Goal: Task Accomplishment & Management: Use online tool/utility

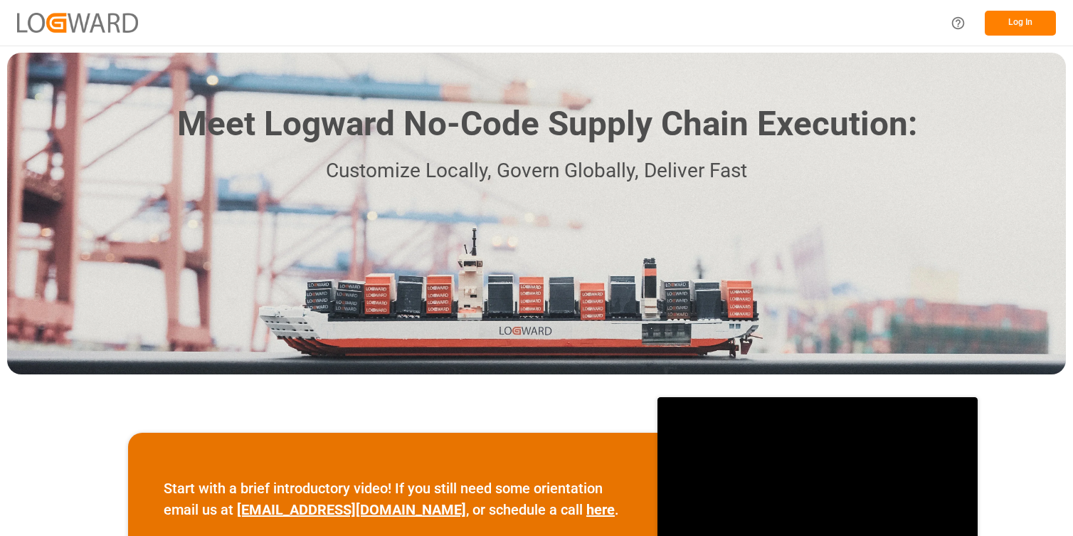
click at [1032, 28] on button "Log In" at bounding box center [1019, 23] width 71 height 25
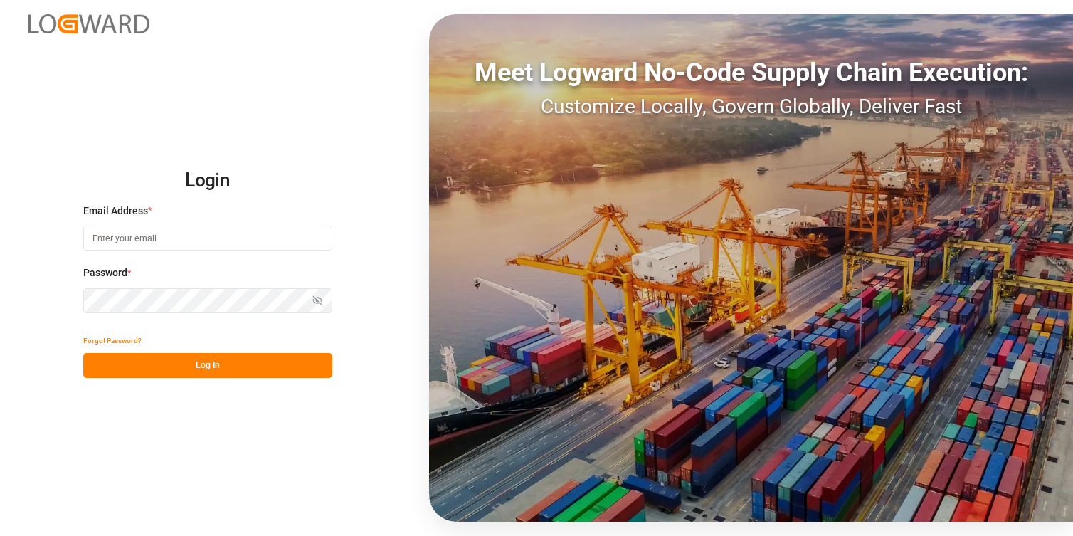
type input "[PERSON_NAME][EMAIL_ADDRESS][DOMAIN_NAME]"
click at [252, 366] on button "Log In" at bounding box center [207, 365] width 249 height 25
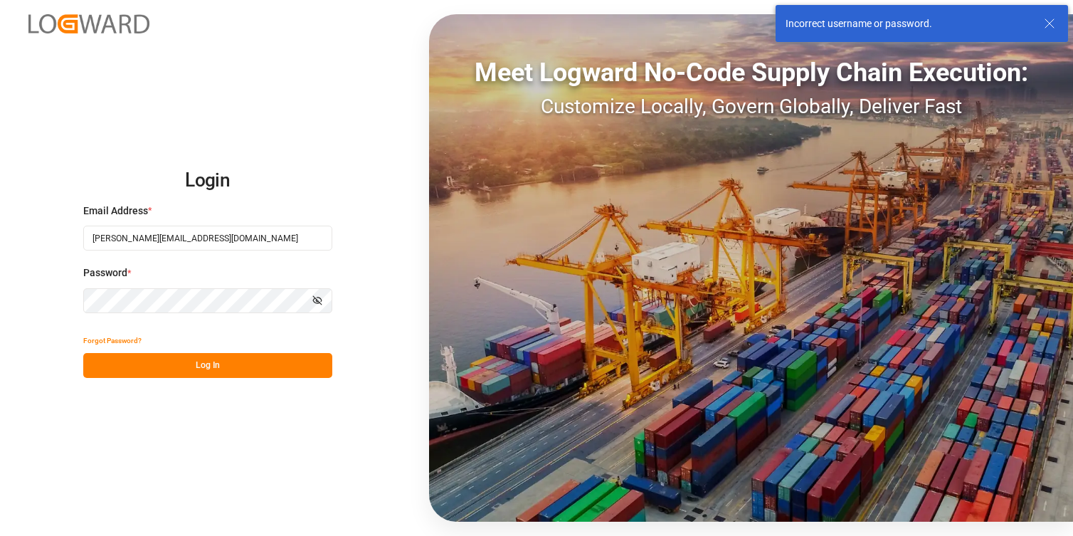
click at [1051, 21] on icon at bounding box center [1049, 23] width 17 height 17
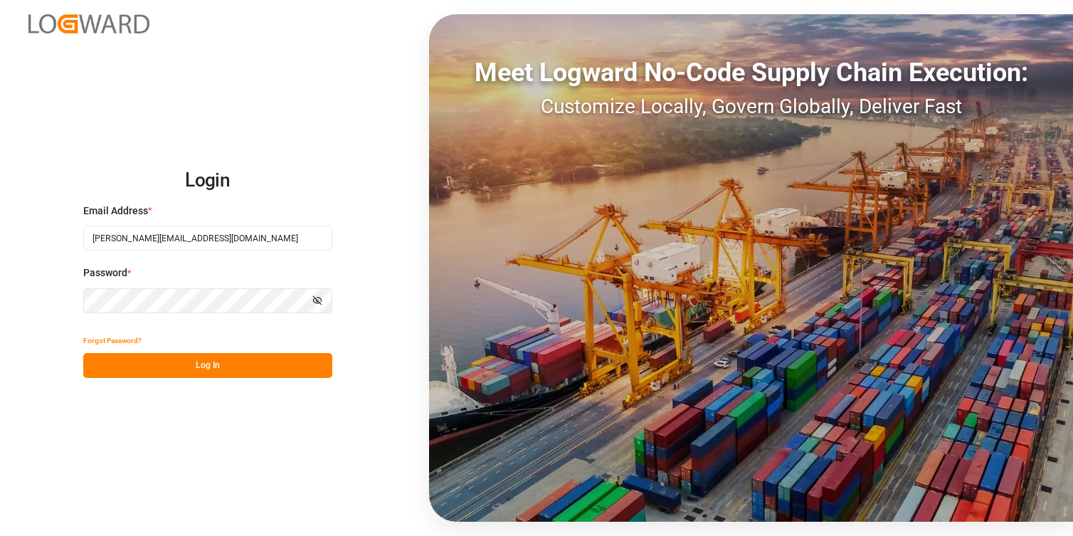
click at [201, 248] on input "[PERSON_NAME][EMAIL_ADDRESS][DOMAIN_NAME]" at bounding box center [207, 237] width 249 height 25
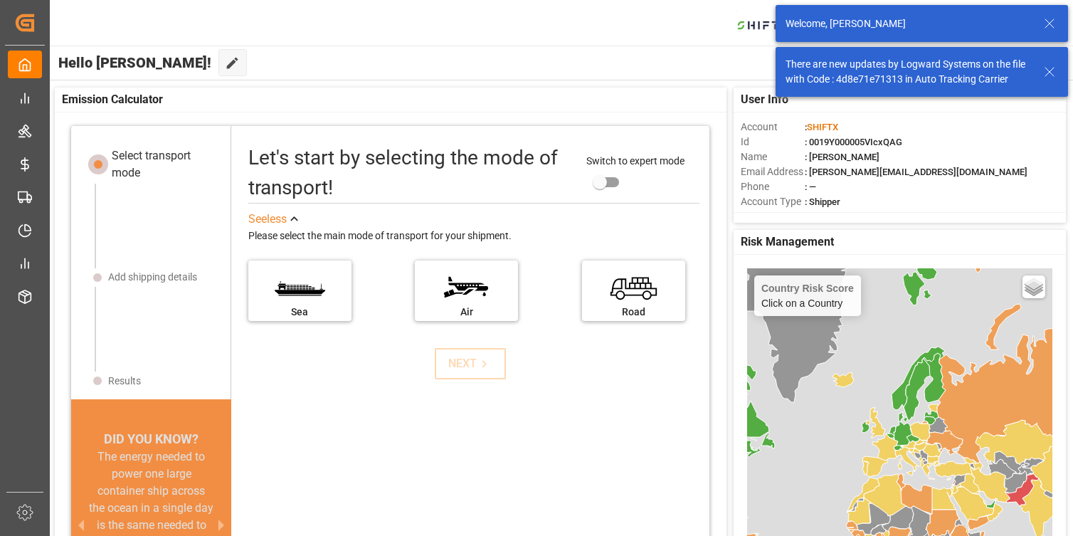
click at [1046, 18] on icon at bounding box center [1049, 23] width 17 height 17
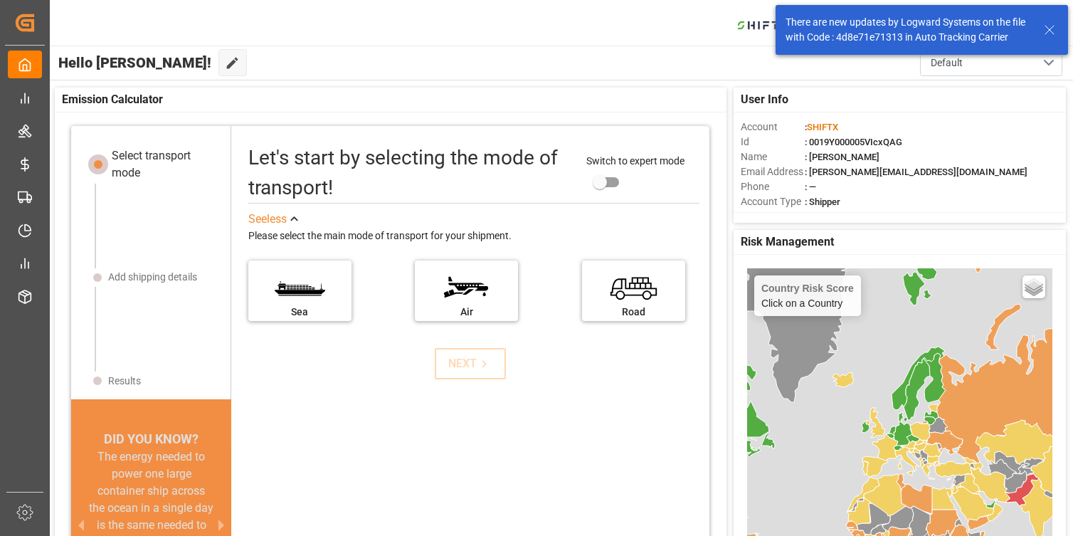
click at [1046, 29] on icon at bounding box center [1049, 29] width 17 height 17
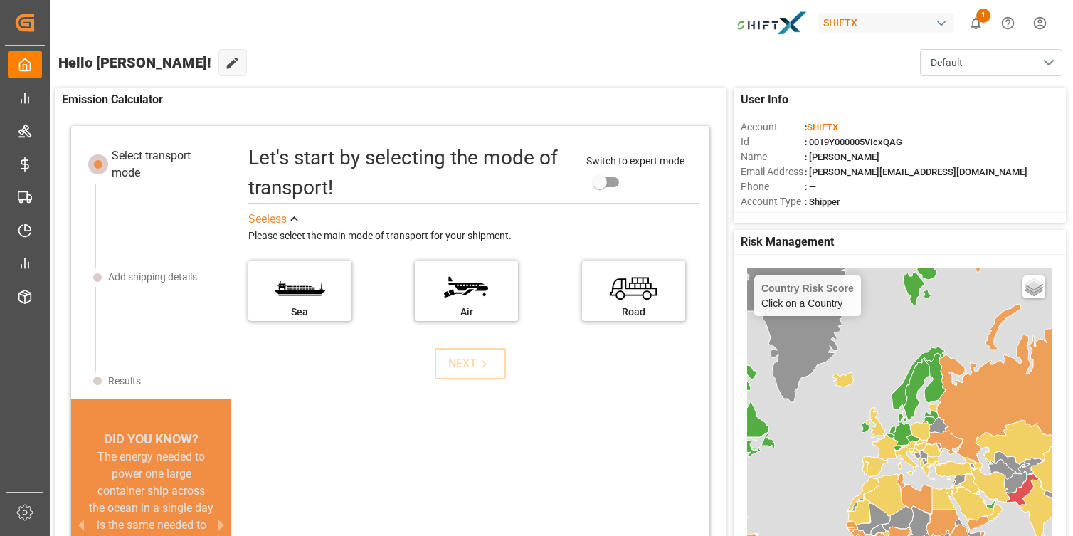
click at [861, 25] on div "SHIFTX" at bounding box center [885, 23] width 137 height 21
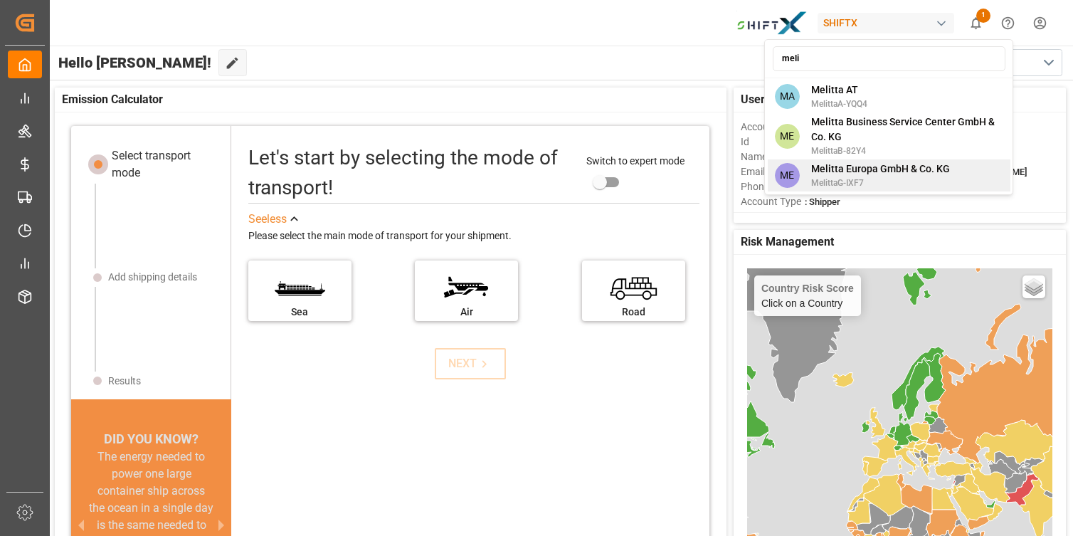
type input "meli"
click at [873, 170] on span "Melitta Europa GmbH & Co. KG" at bounding box center [880, 168] width 139 height 15
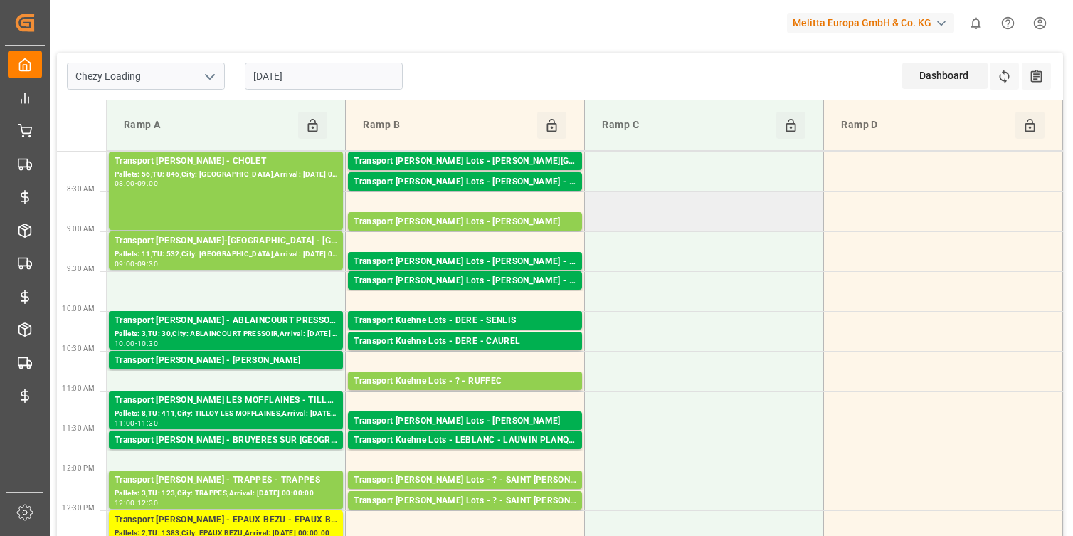
click at [701, 216] on td at bounding box center [704, 211] width 239 height 40
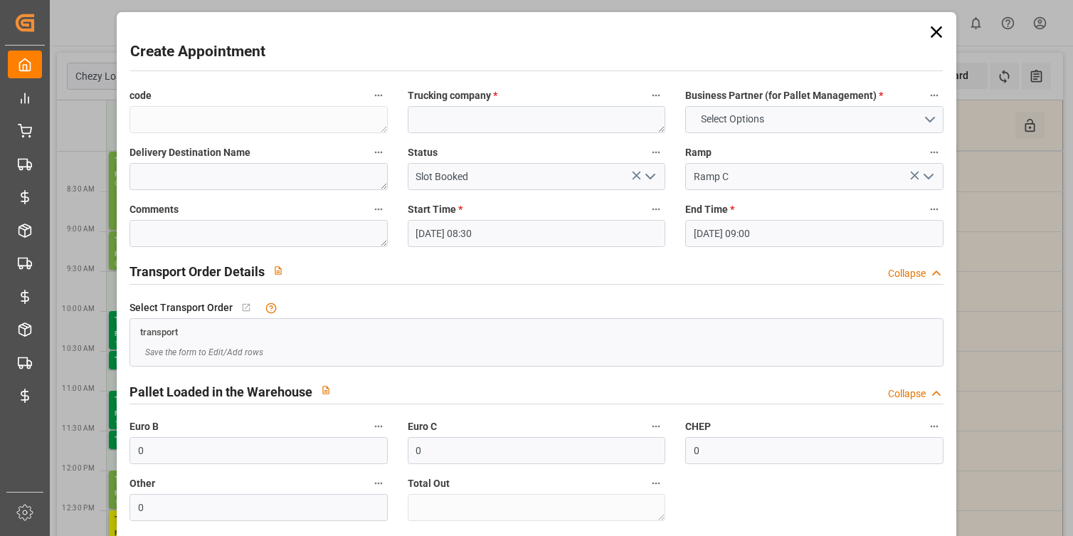
click at [524, 239] on input "22-Aug-2025 08:30" at bounding box center [537, 233] width 258 height 27
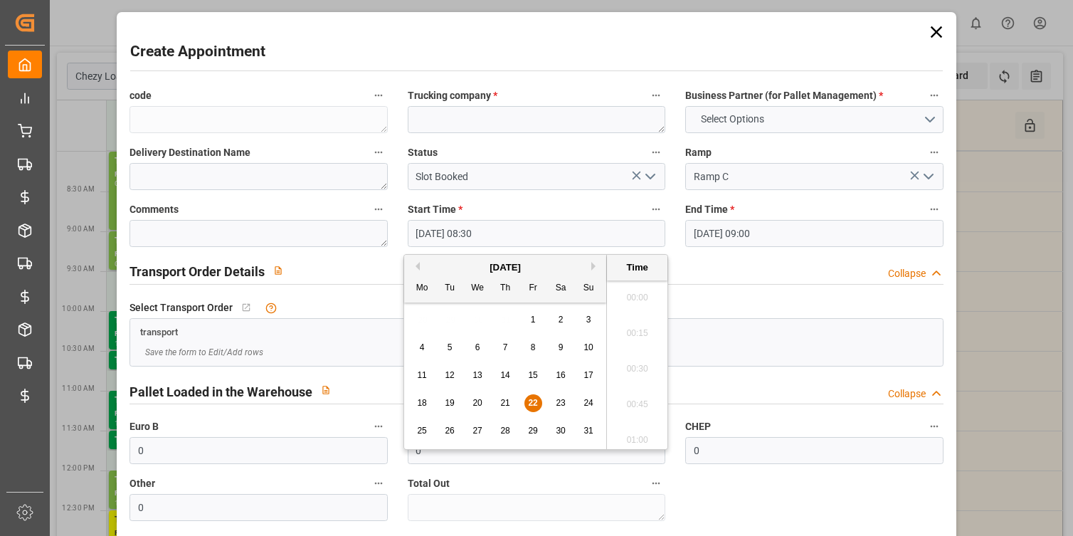
scroll to position [1142, 0]
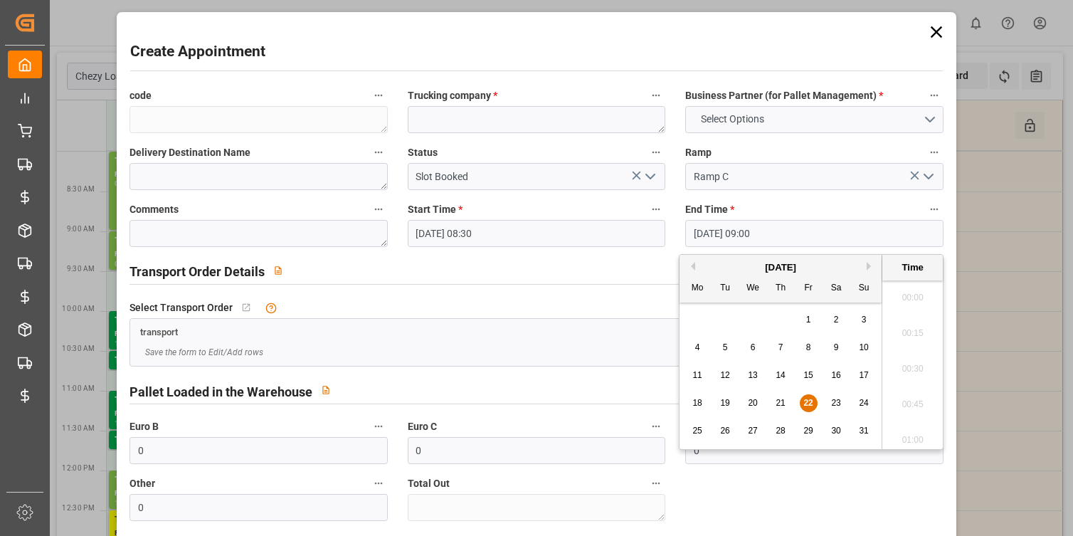
click at [767, 237] on input "22-Aug-2025 09:00" at bounding box center [814, 233] width 258 height 27
click at [612, 240] on input "22-Aug-2025 08:30" at bounding box center [537, 233] width 258 height 27
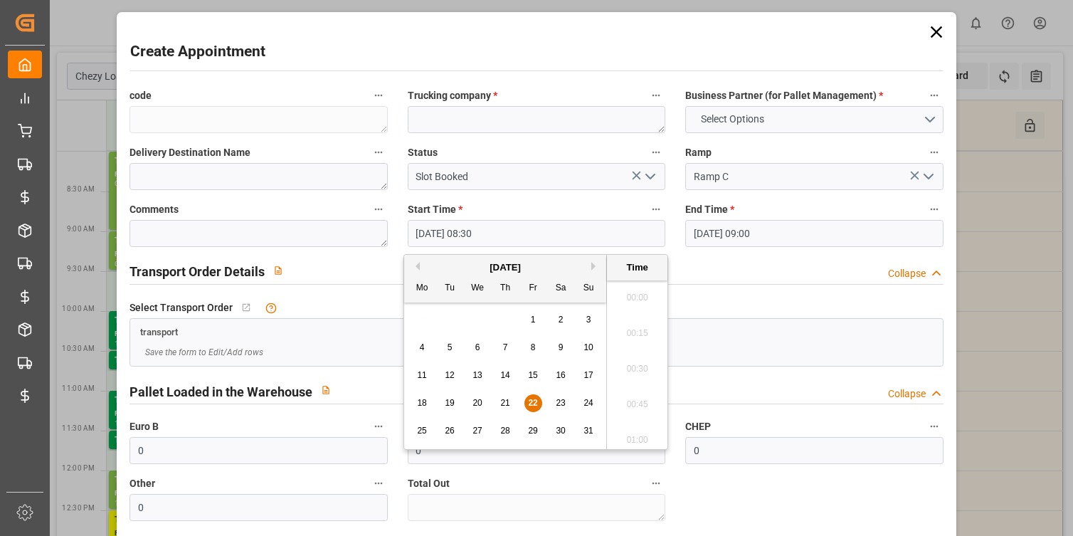
scroll to position [1142, 0]
click at [928, 32] on icon at bounding box center [936, 32] width 20 height 20
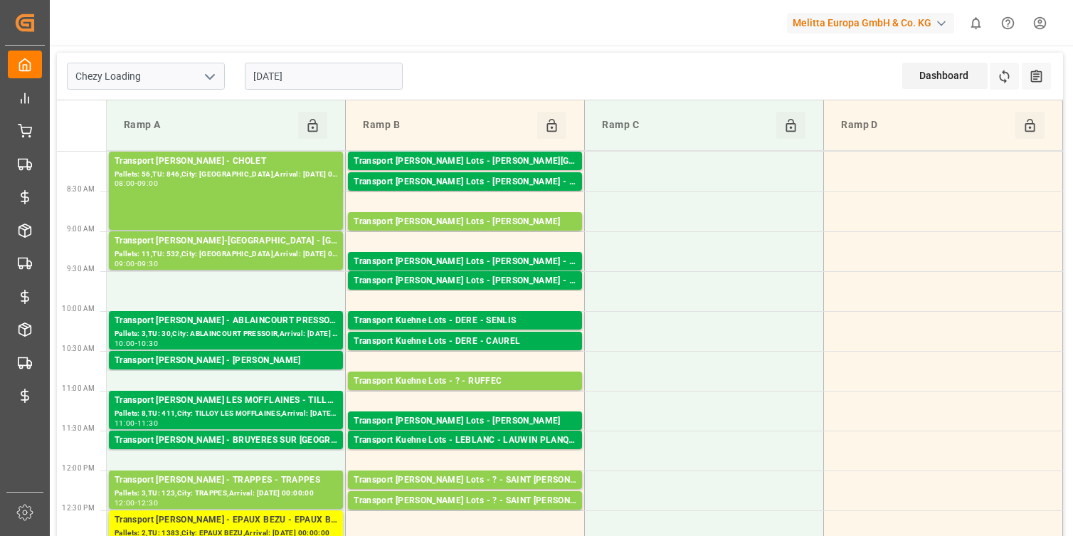
click at [208, 78] on icon "open menu" at bounding box center [209, 76] width 17 height 17
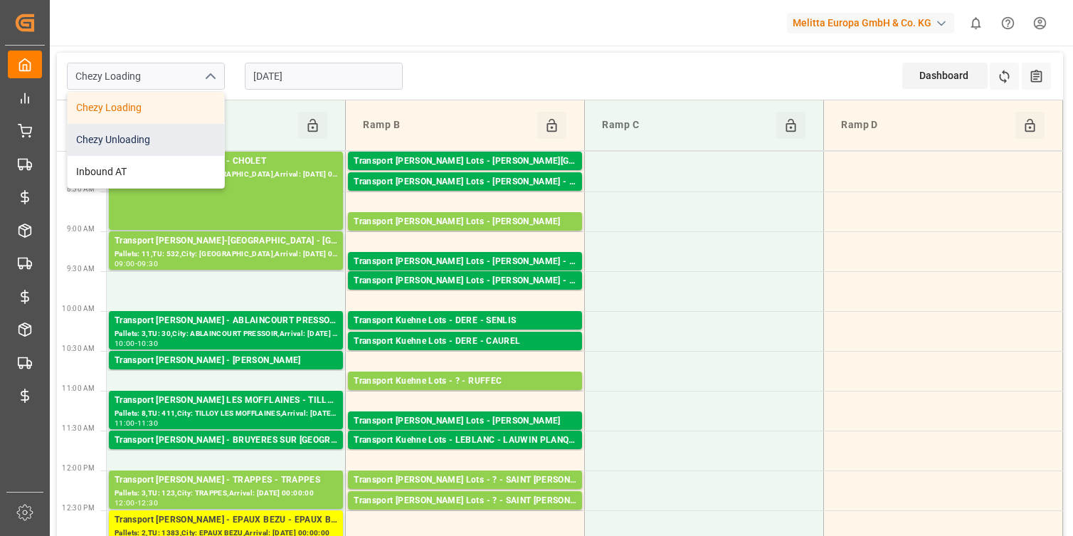
click at [156, 139] on div "Chezy Unloading" at bounding box center [146, 140] width 156 height 32
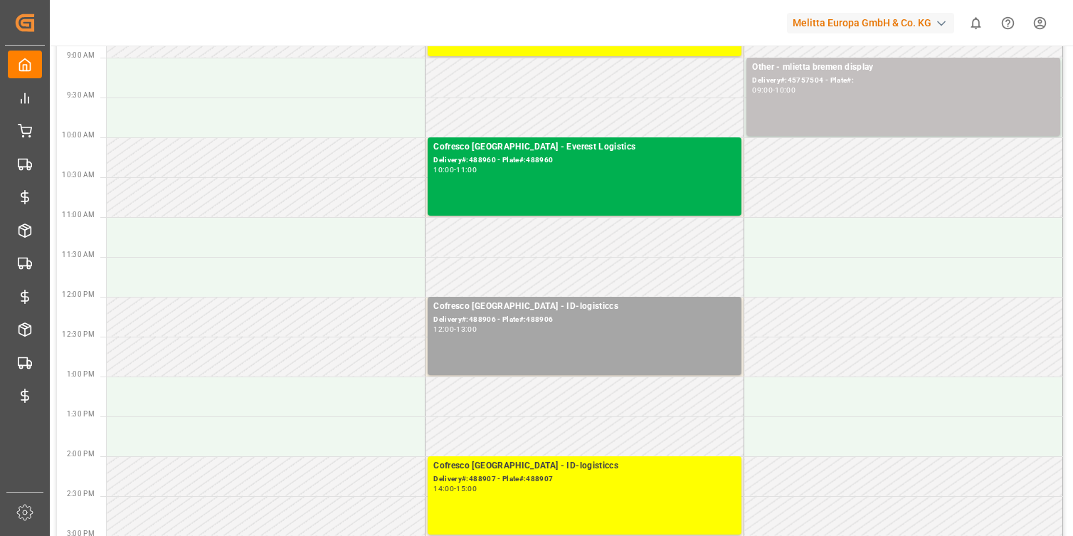
scroll to position [176, 0]
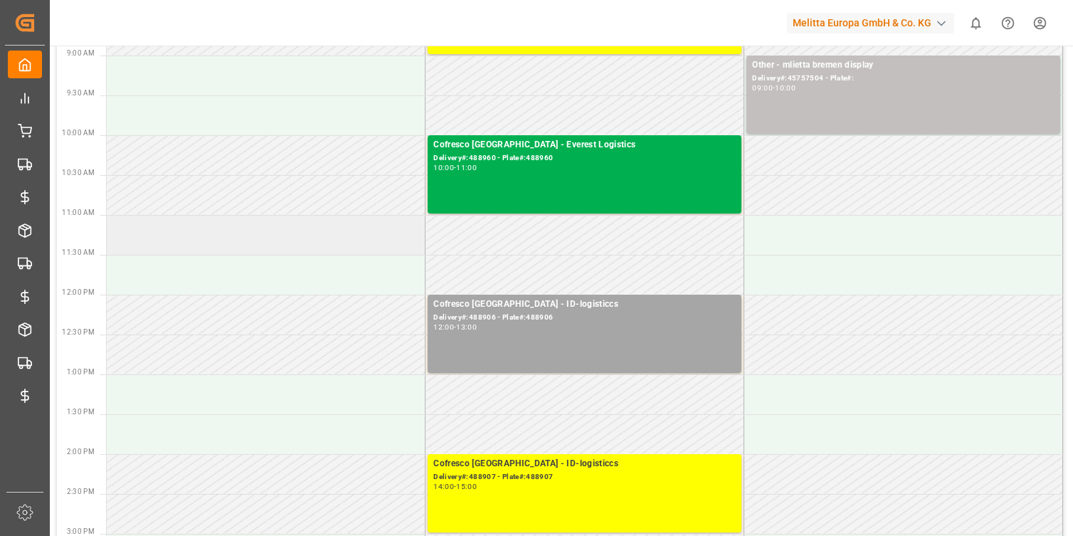
click at [294, 240] on td at bounding box center [266, 235] width 319 height 40
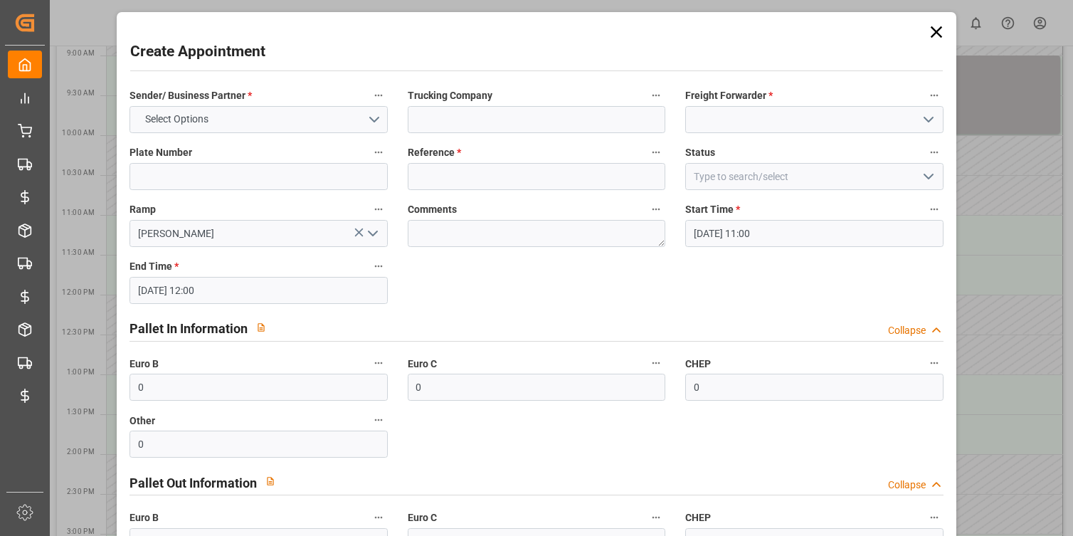
click at [346, 291] on input "22-Aug-2025 12:00" at bounding box center [258, 290] width 258 height 27
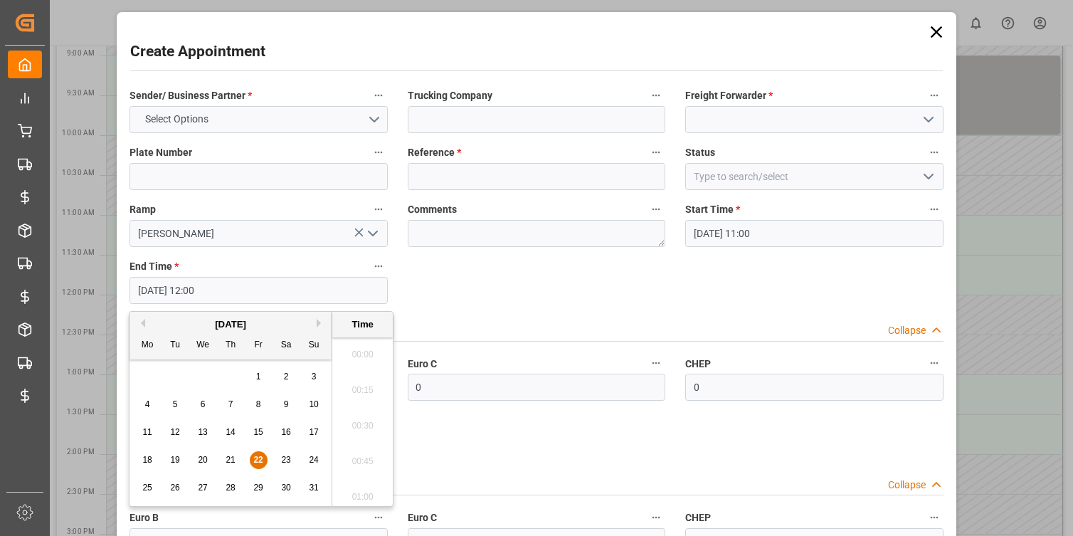
scroll to position [1640, 0]
click at [738, 243] on input "22-Aug-2025 11:00" at bounding box center [814, 233] width 258 height 27
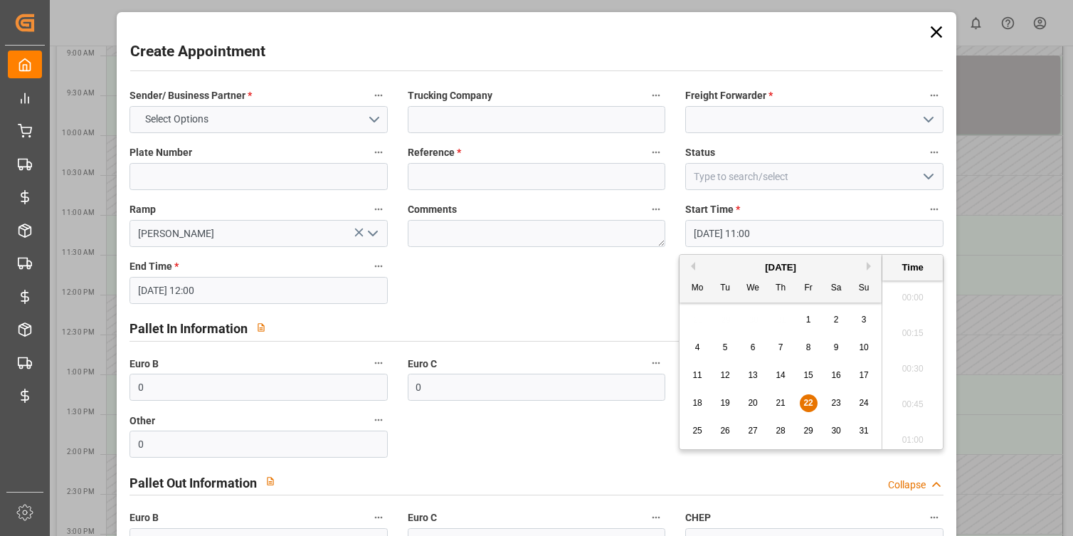
scroll to position [1498, 0]
click at [927, 28] on icon at bounding box center [936, 32] width 20 height 20
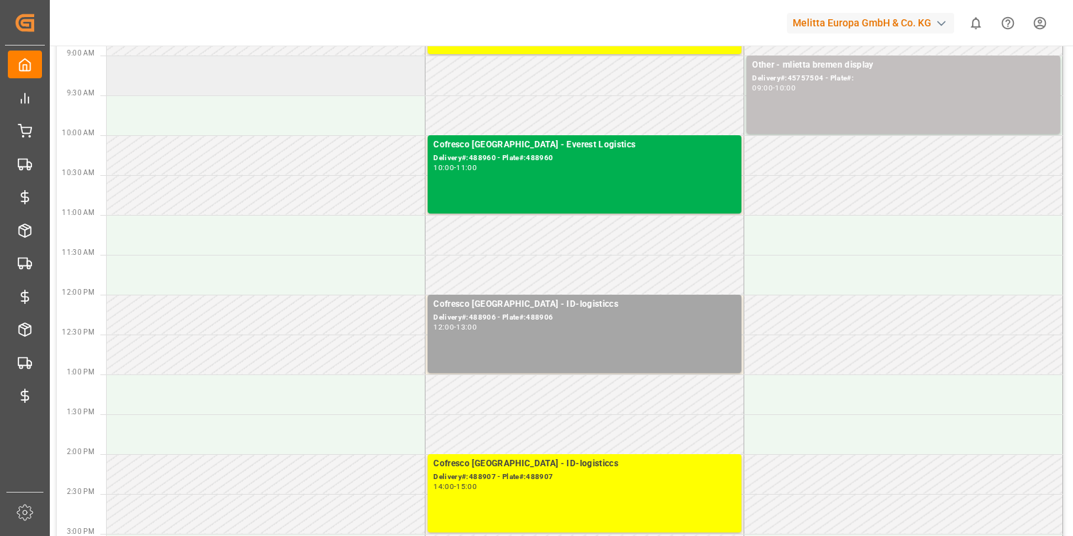
scroll to position [0, 0]
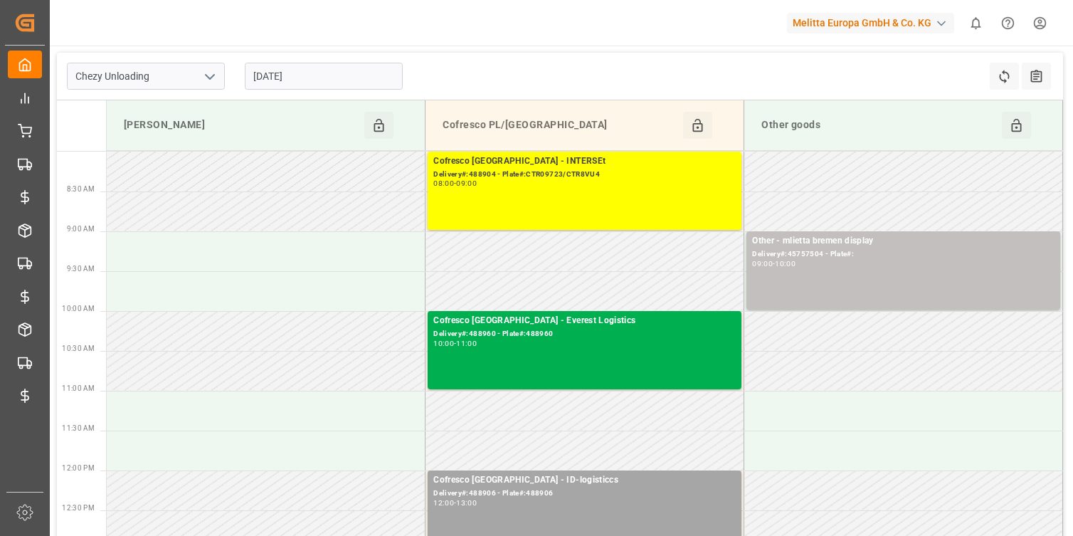
click at [208, 75] on icon "open menu" at bounding box center [209, 76] width 17 height 17
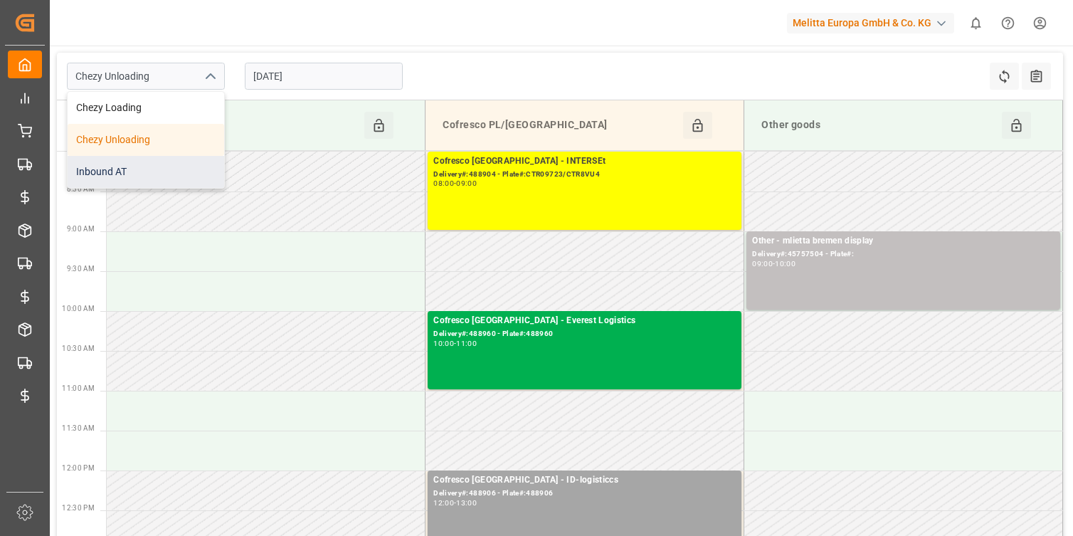
click at [144, 176] on div "Inbound AT" at bounding box center [146, 172] width 156 height 32
type input "Inbound AT"
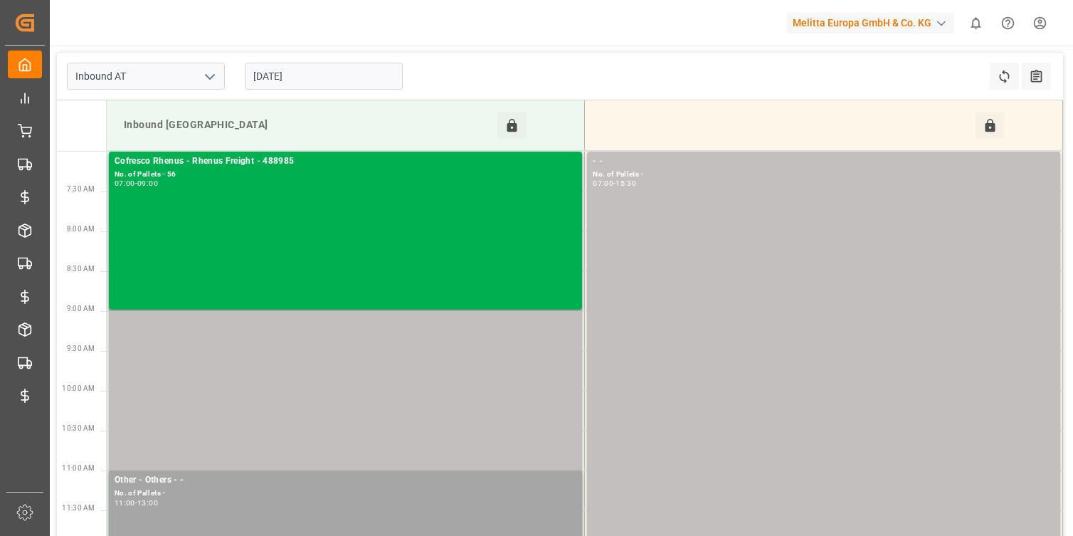
click at [326, 76] on input "22-Aug-2025" at bounding box center [324, 76] width 158 height 27
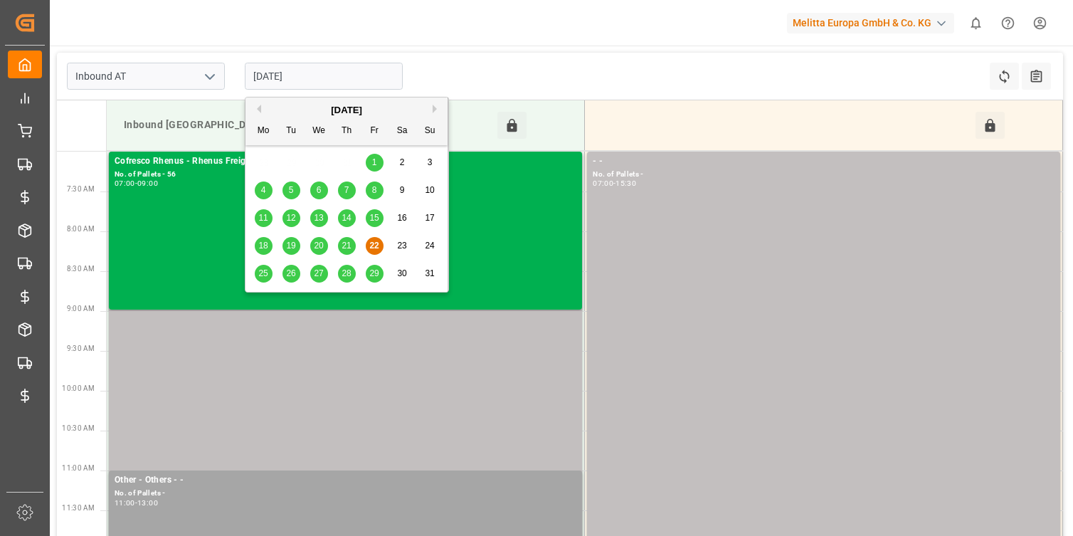
click at [403, 248] on span "23" at bounding box center [401, 245] width 9 height 10
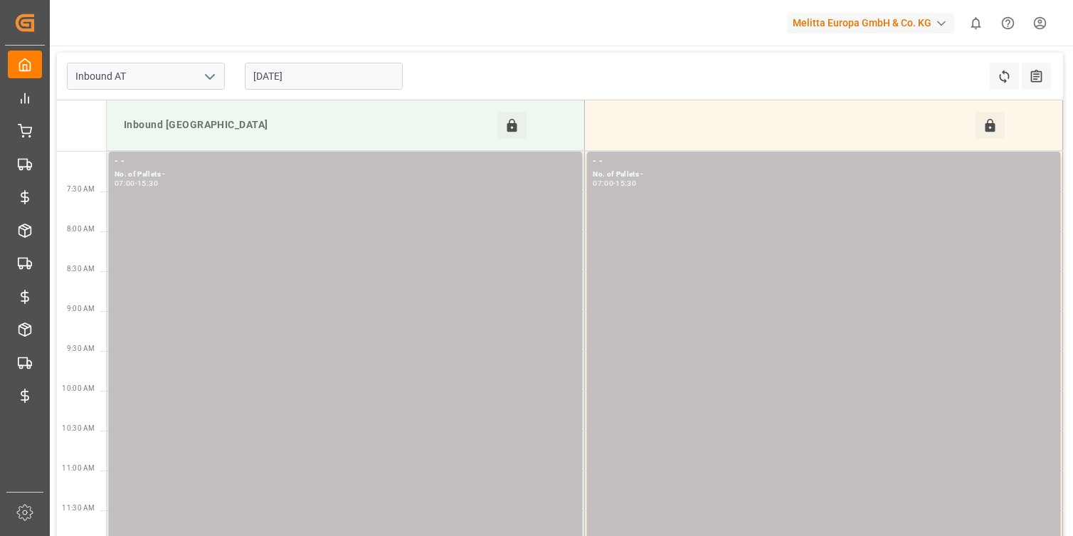
click at [371, 81] on input "23-Aug-2025" at bounding box center [324, 76] width 158 height 27
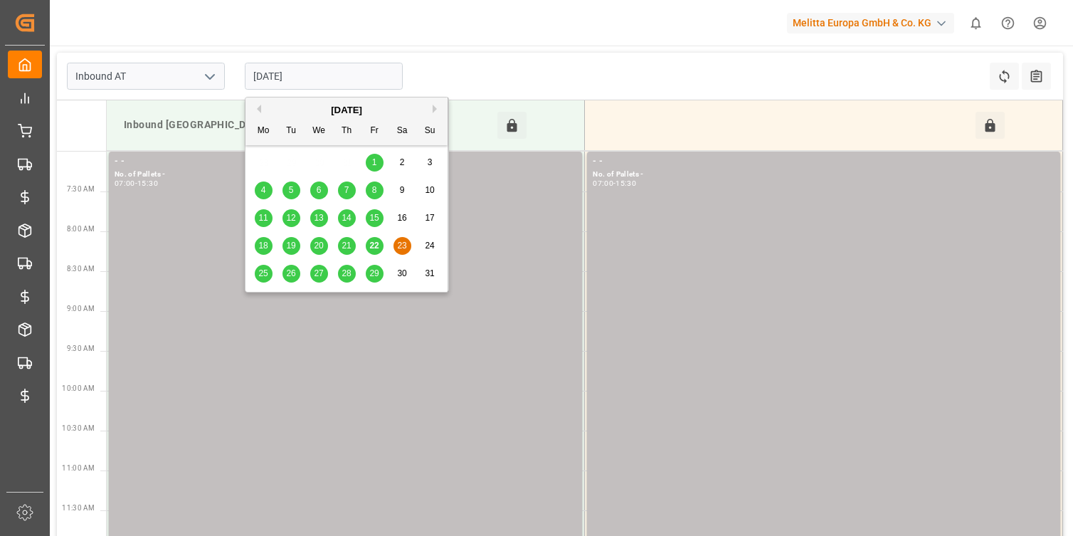
click at [432, 110] on button "Next Month" at bounding box center [436, 109] width 9 height 9
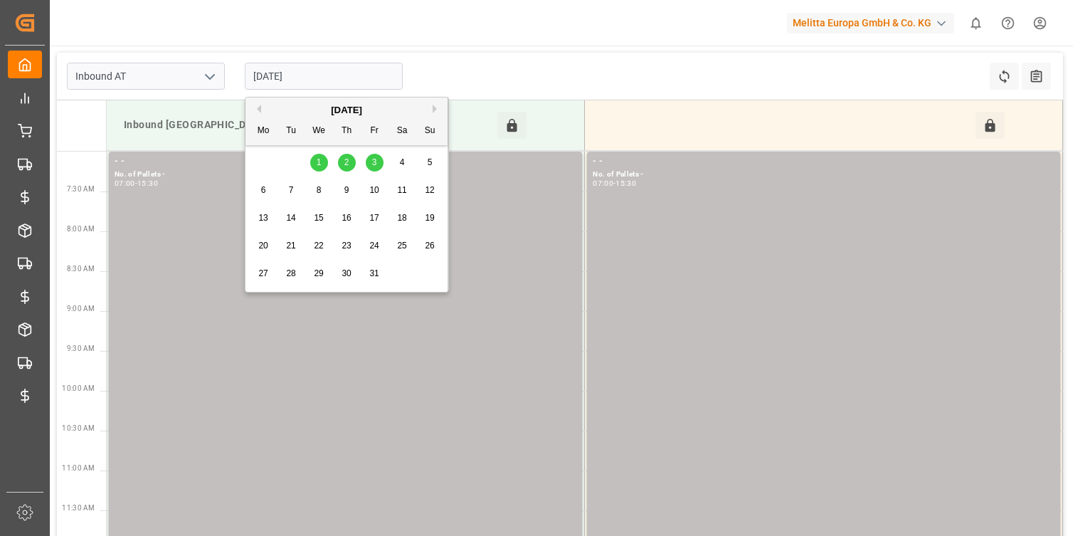
click at [370, 193] on span "10" at bounding box center [373, 190] width 9 height 10
type input "10-Oct-2025"
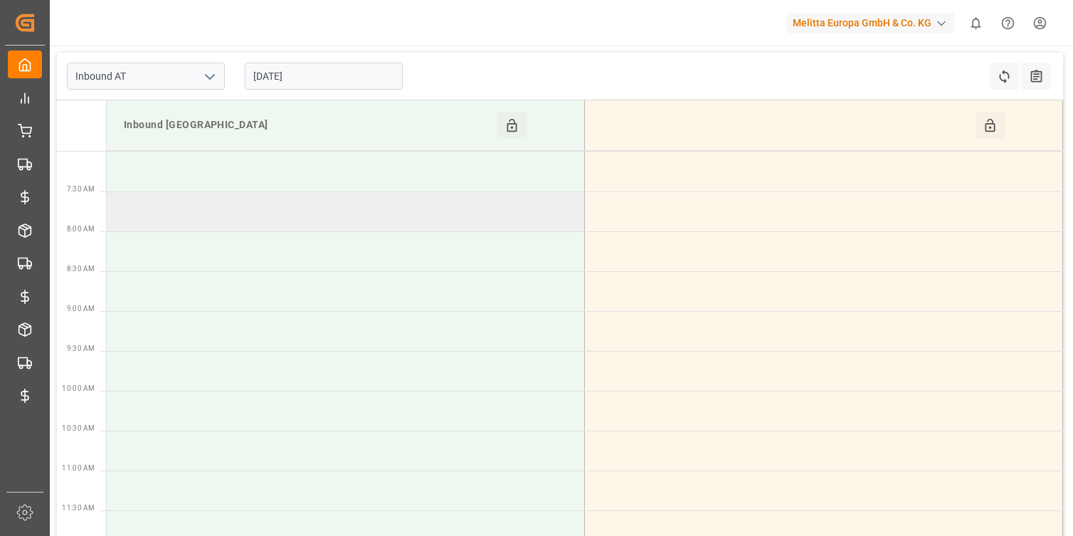
click at [385, 215] on td at bounding box center [346, 211] width 478 height 40
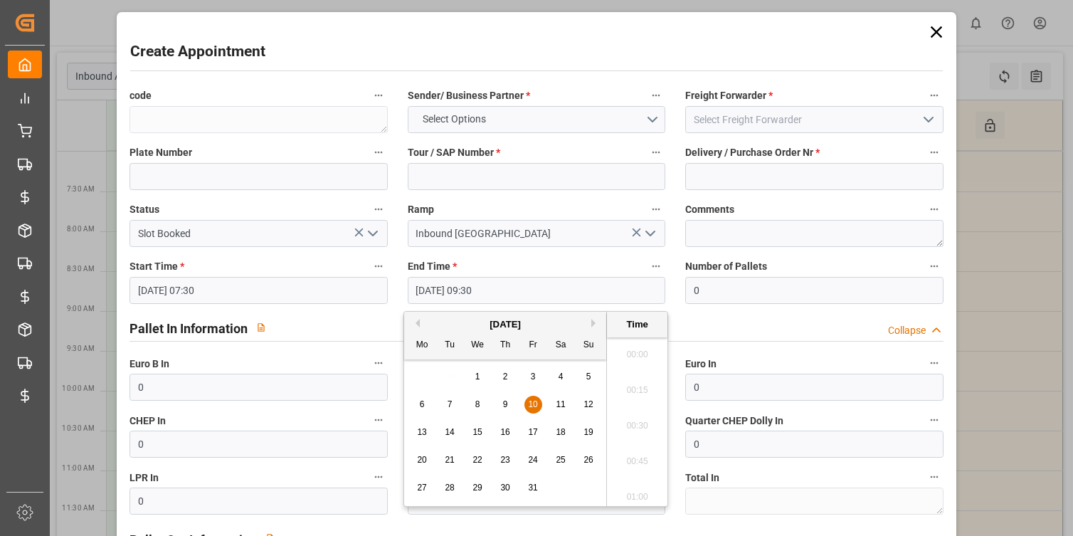
click at [514, 294] on input "10-Oct-2025 09:30" at bounding box center [537, 290] width 258 height 27
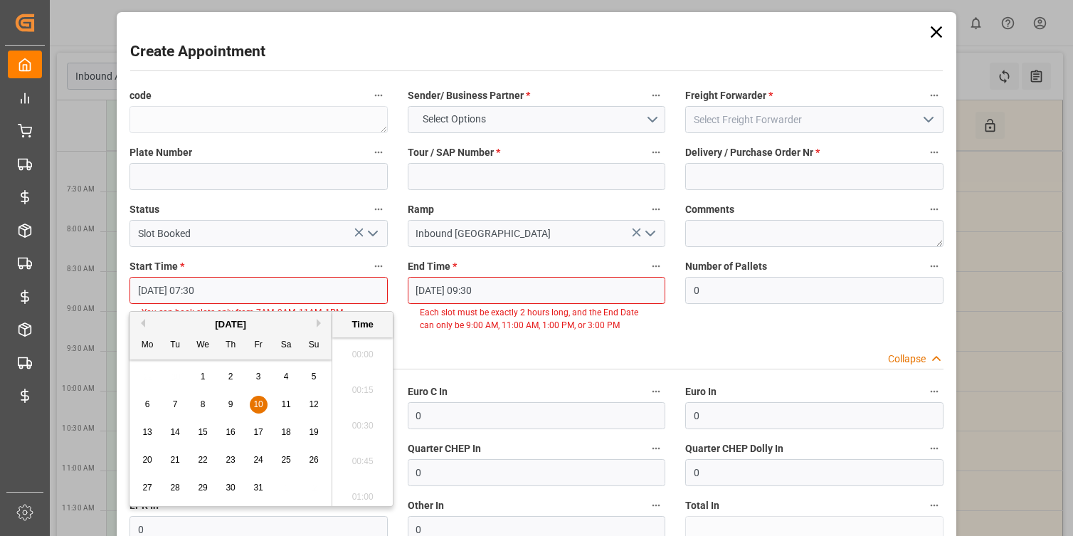
click at [309, 292] on input "10-Oct-2025 07:30" at bounding box center [258, 290] width 258 height 27
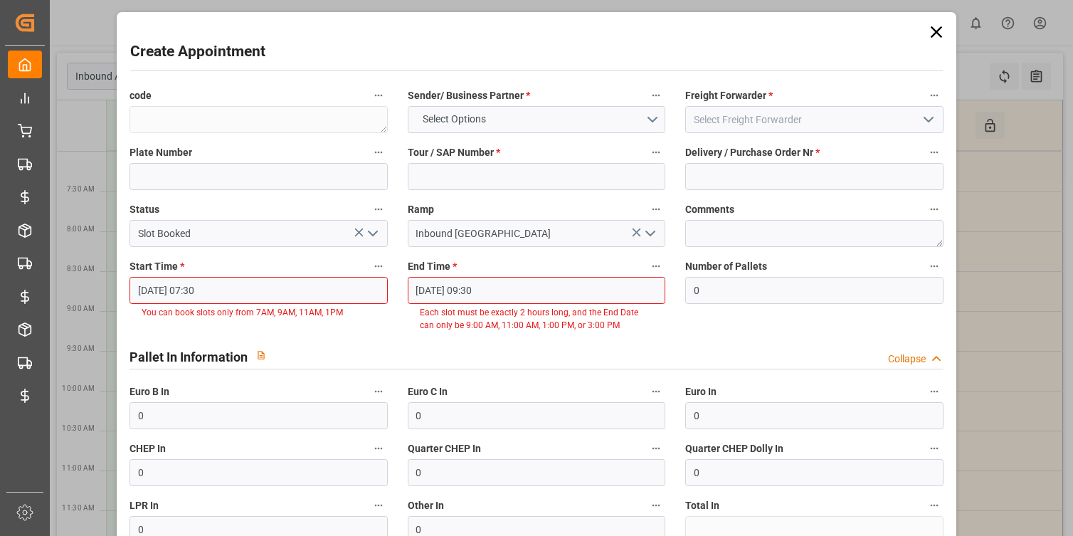
click at [347, 261] on label "Start Time *" at bounding box center [258, 267] width 258 height 20
click at [369, 261] on button "Start Time *" at bounding box center [378, 266] width 18 height 18
click at [355, 335] on div at bounding box center [536, 268] width 1073 height 536
click at [930, 30] on icon at bounding box center [935, 31] width 11 height 11
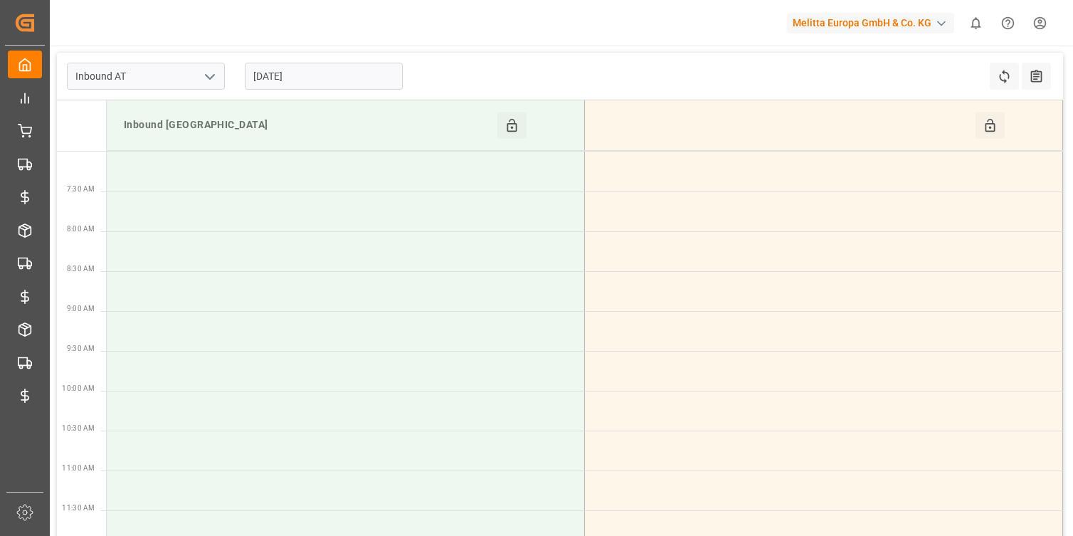
click at [211, 75] on icon "open menu" at bounding box center [209, 76] width 17 height 17
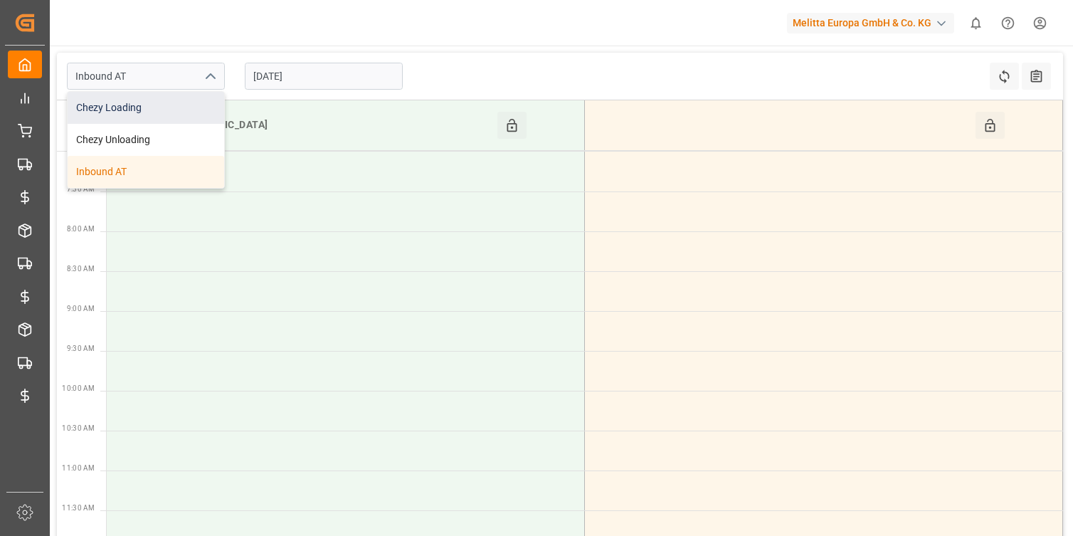
click at [151, 110] on div "Chezy Loading" at bounding box center [146, 108] width 156 height 32
type input "Chezy Loading"
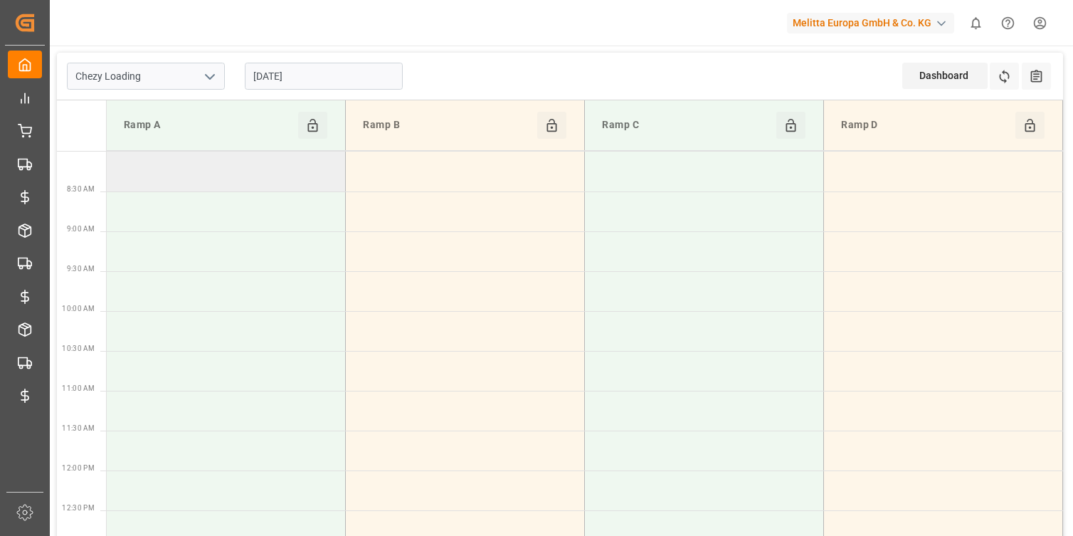
click at [222, 177] on td at bounding box center [226, 172] width 239 height 40
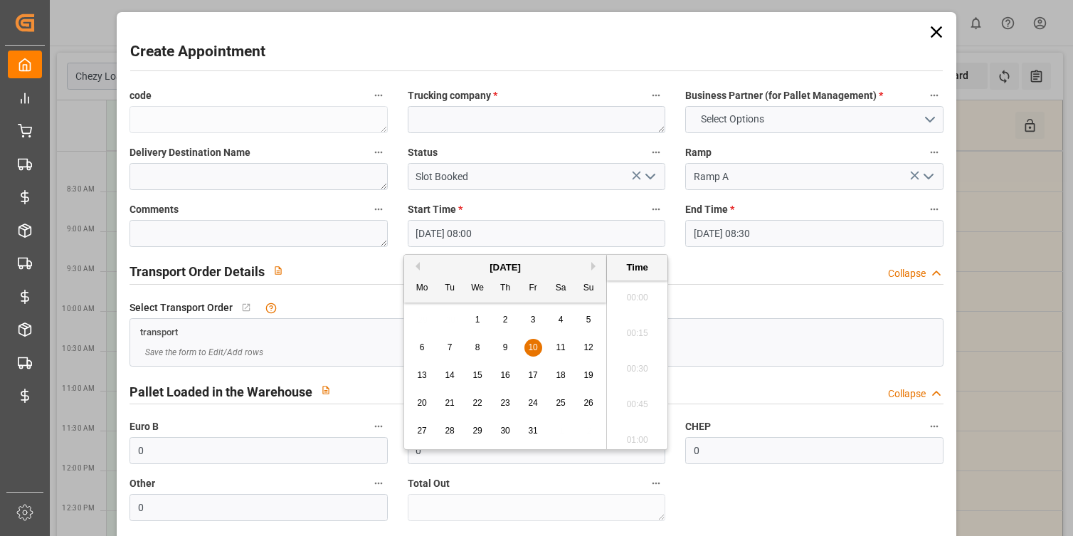
click at [497, 235] on input "10-Oct-2025 08:00" at bounding box center [537, 233] width 258 height 27
click at [386, 270] on div "Transport Order Details Collapse" at bounding box center [536, 270] width 814 height 27
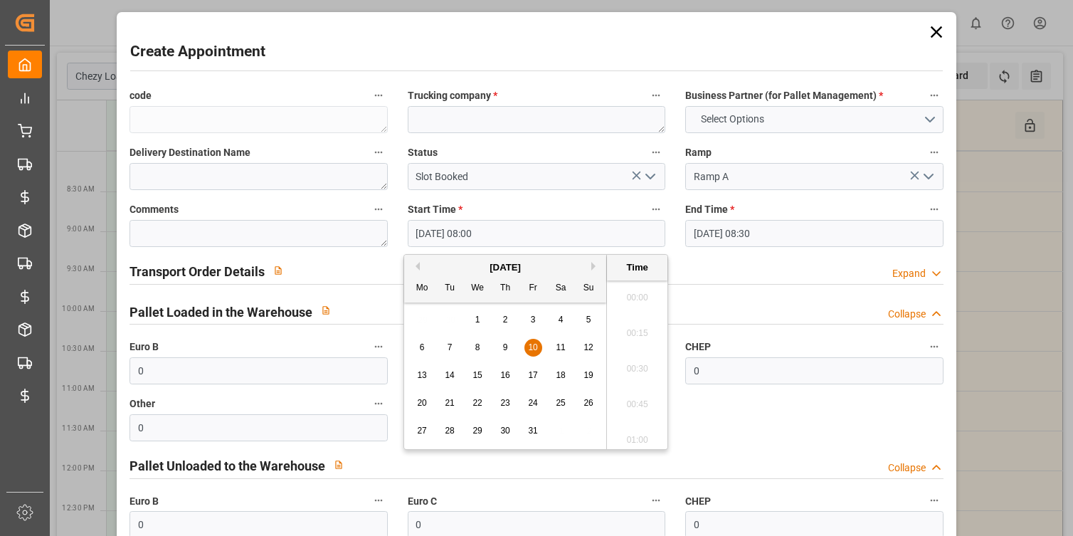
click at [506, 236] on input "10-Oct-2025 08:00" at bounding box center [537, 233] width 258 height 27
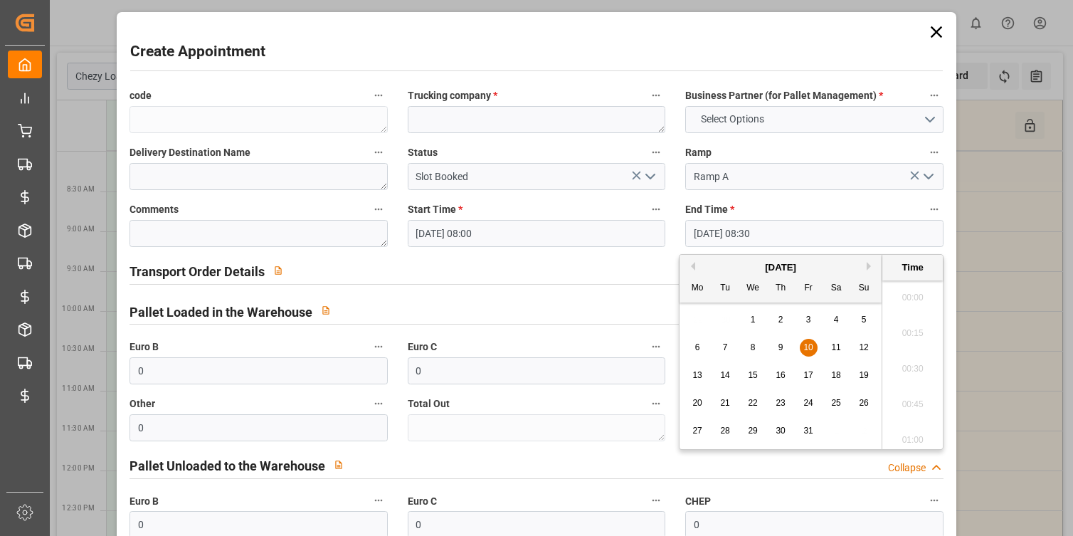
click at [747, 239] on input "10-Oct-2025 08:30" at bounding box center [814, 233] width 258 height 27
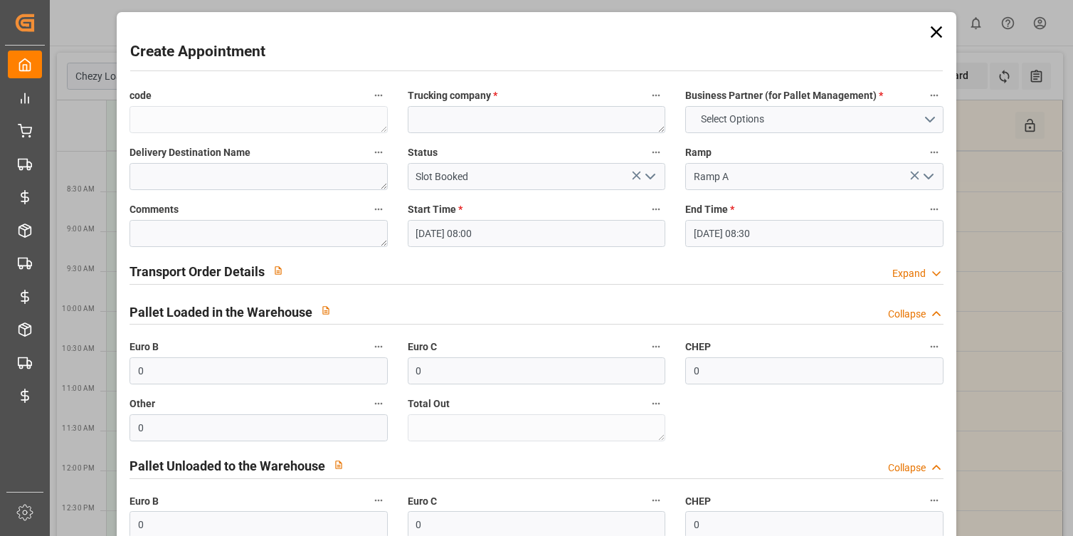
click at [637, 257] on div "Transport Order Details Expand" at bounding box center [536, 270] width 814 height 27
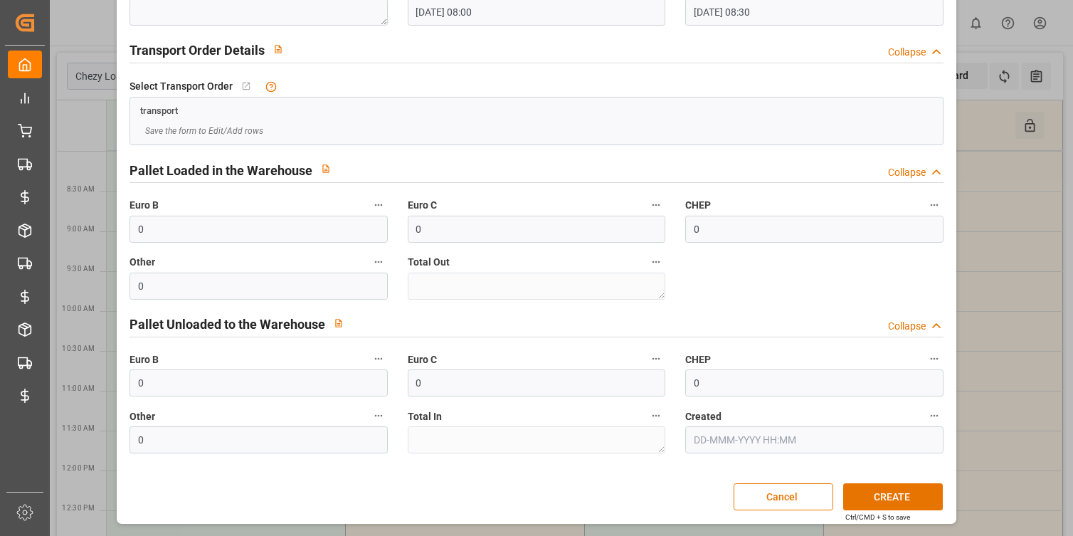
scroll to position [0, 0]
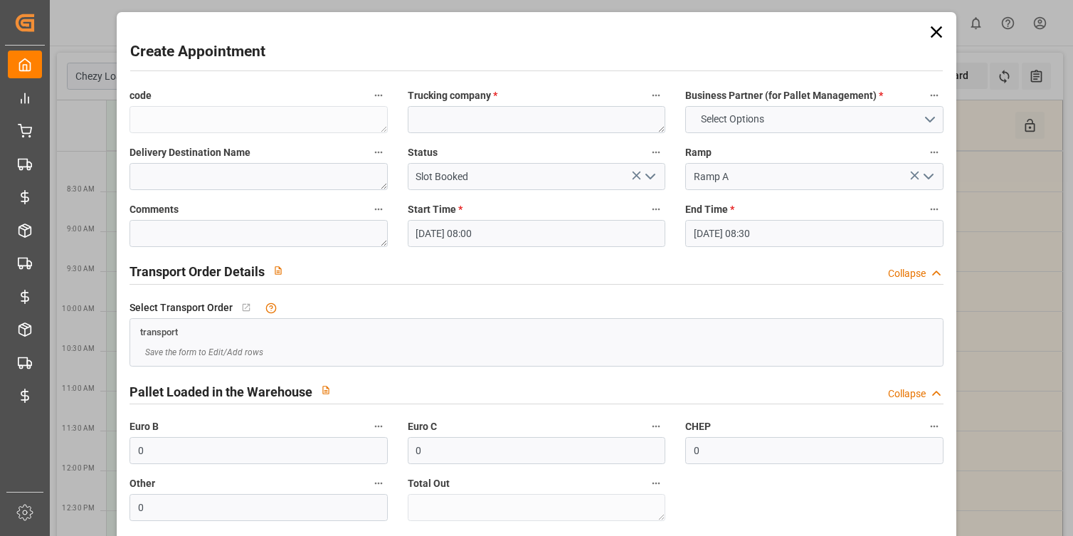
click at [414, 272] on div "Transport Order Details Collapse" at bounding box center [536, 270] width 814 height 27
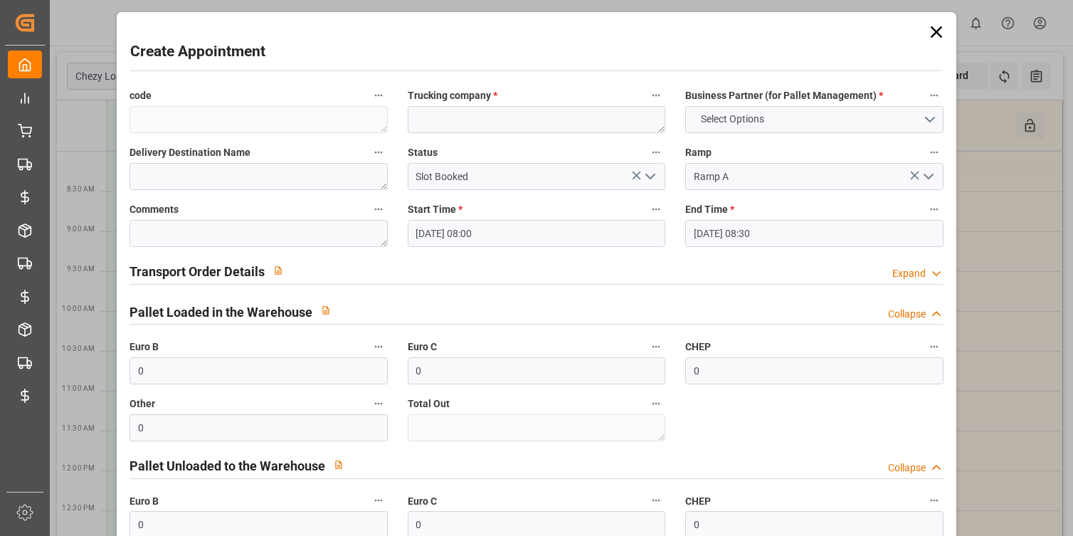
click at [414, 272] on div "Transport Order Details Expand" at bounding box center [536, 270] width 814 height 27
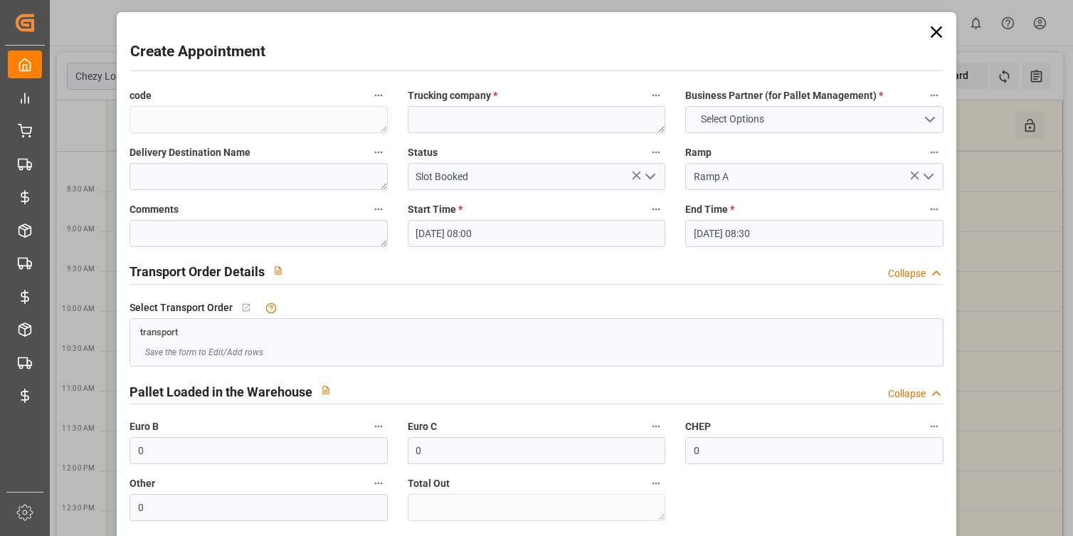
click at [930, 31] on icon at bounding box center [936, 32] width 20 height 20
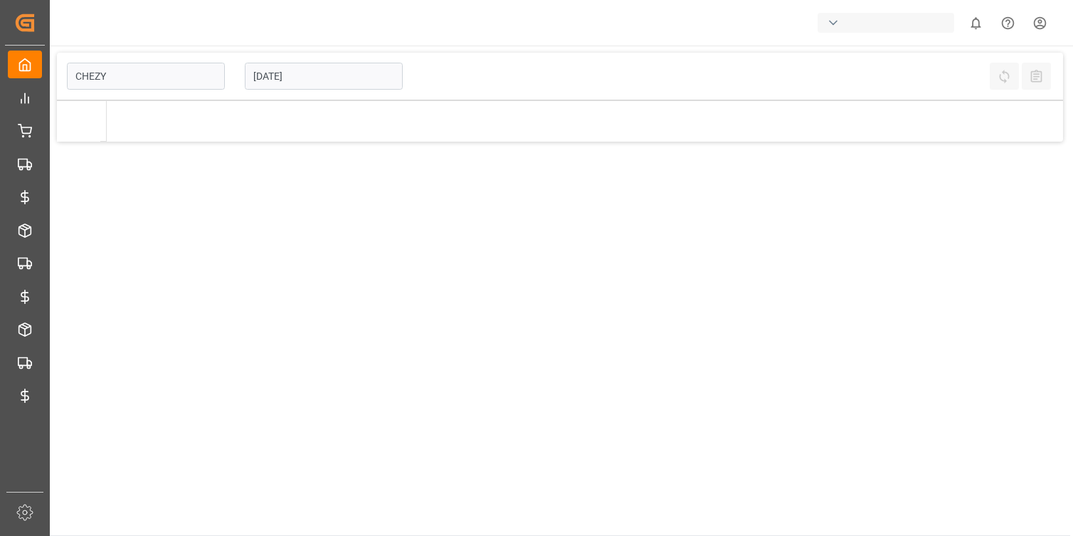
type input "Chezy Loading"
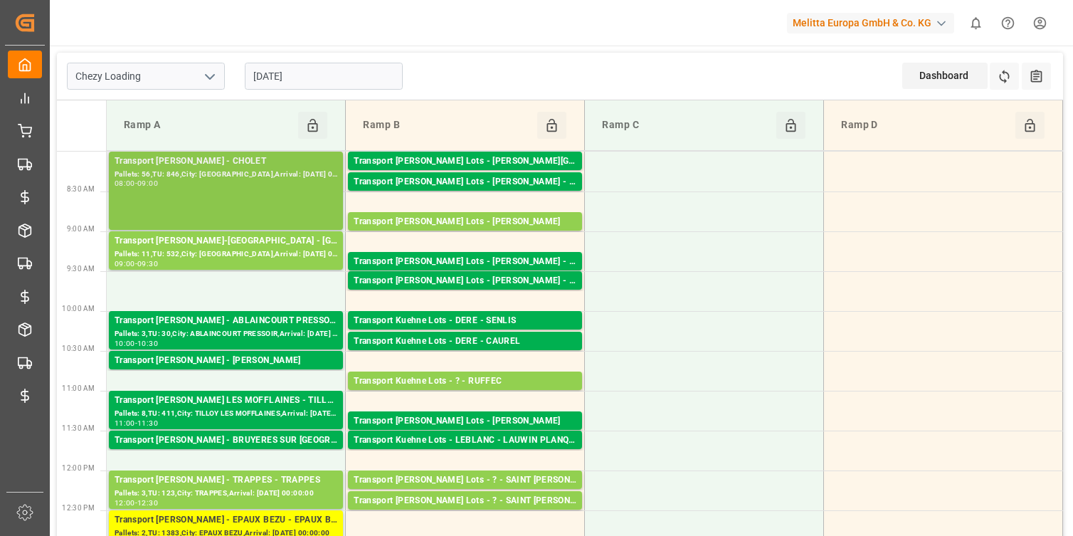
click at [286, 206] on div "Transport Delisle - CHOLET - CHOLET Pallets: 56,TU: 846,City: CHOLET,Arrival: 2…" at bounding box center [226, 190] width 223 height 73
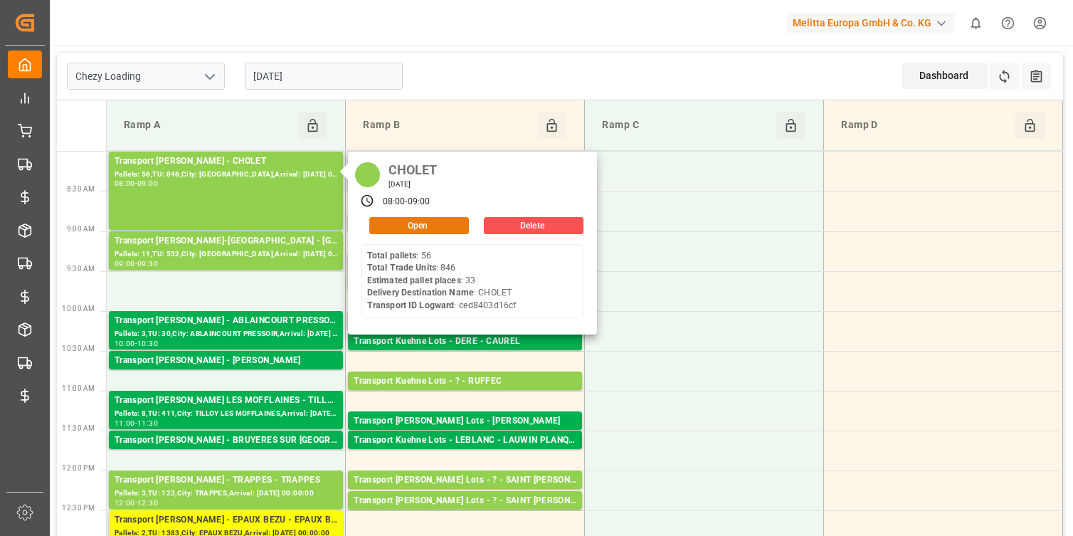
click at [393, 225] on button "Open" at bounding box center [419, 225] width 100 height 17
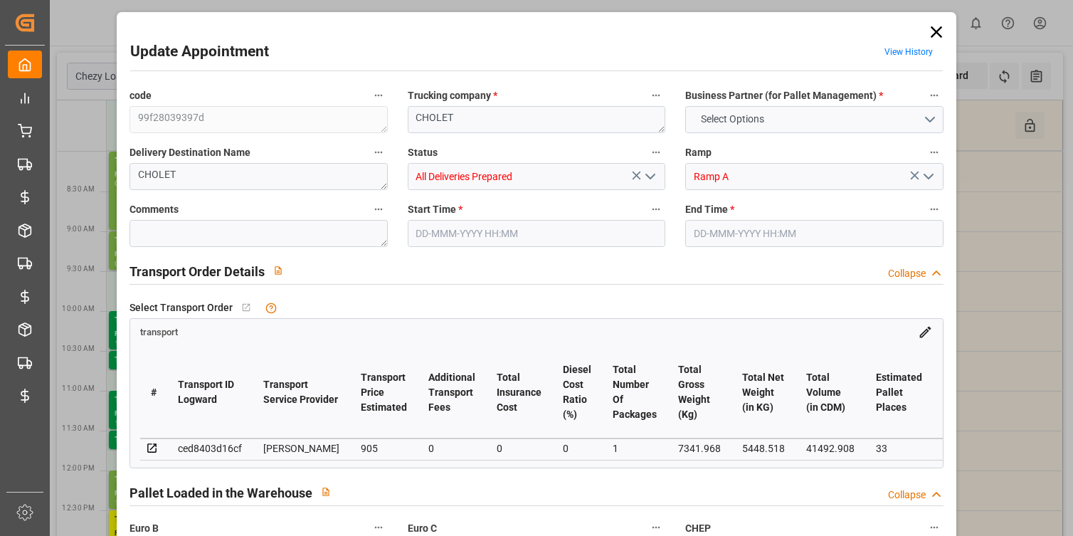
type input "33"
type input "905"
type input "0"
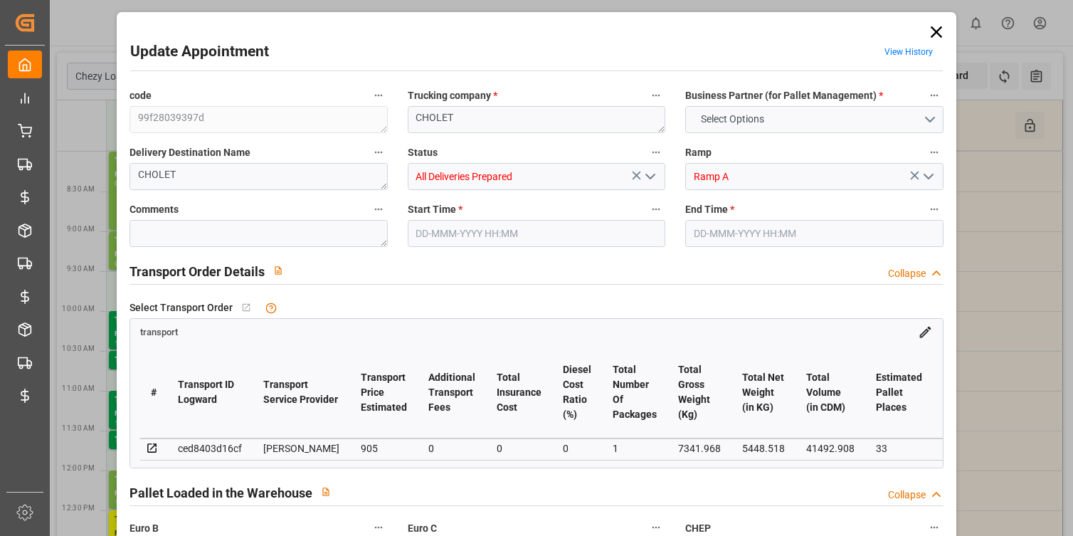
type input "868.3475"
type input "-36.6525"
type input "1"
type input "5448.518"
type input "9216.408"
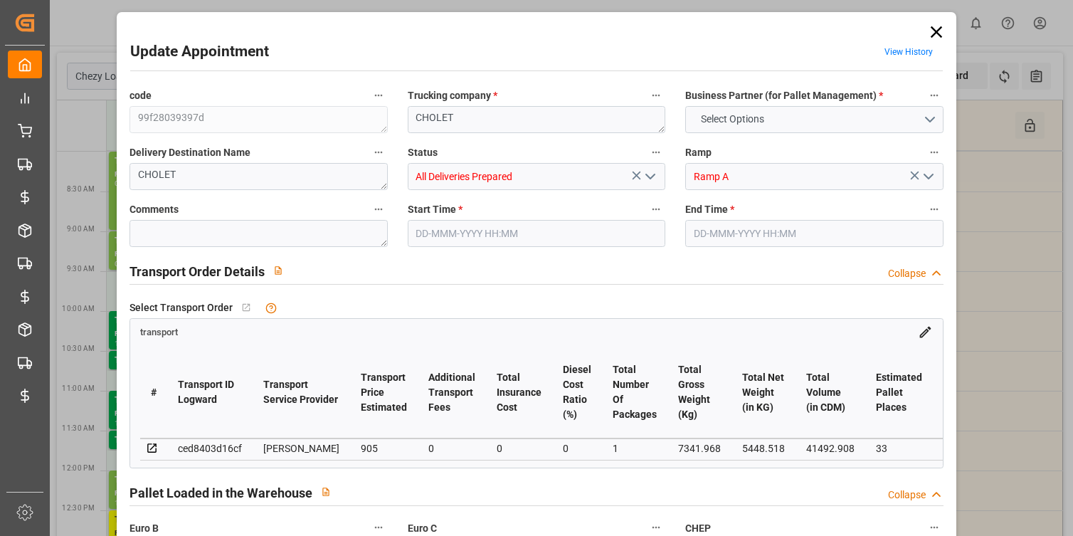
type input "41492.908"
type input "49"
type input "56"
type input "846"
type input "66"
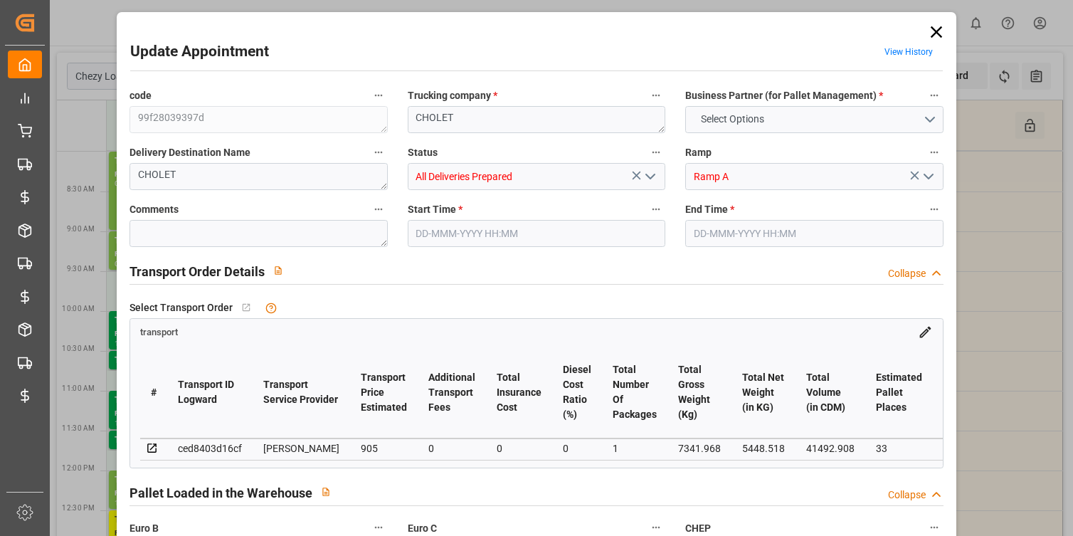
type input "101"
type input "7341.968"
type input "0"
type input "4710.8598"
type input "0"
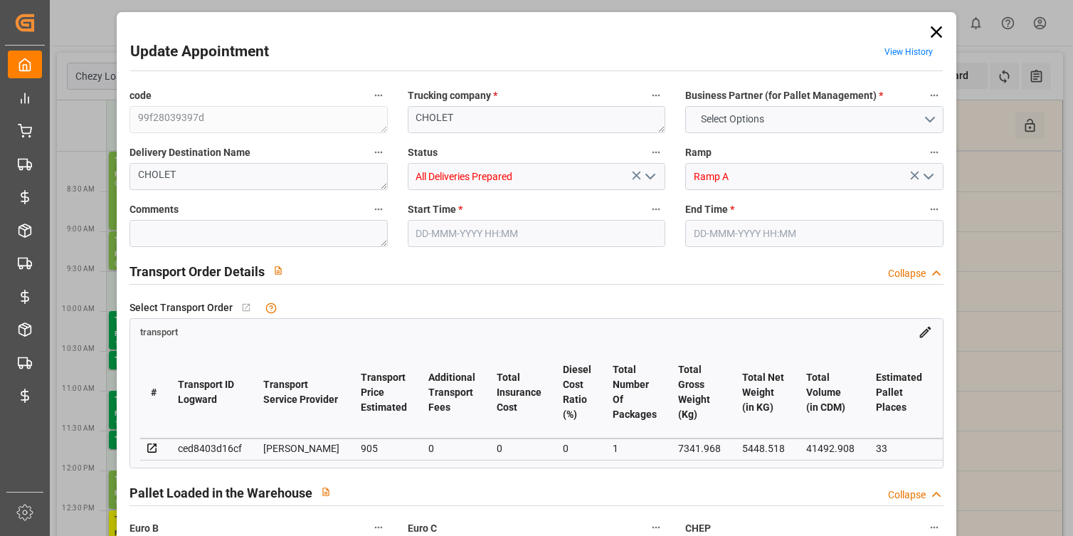
type input "0"
type input "21"
type input "35"
type input "22-Aug-2025 08:00"
type input "22-Aug-2025 09:00"
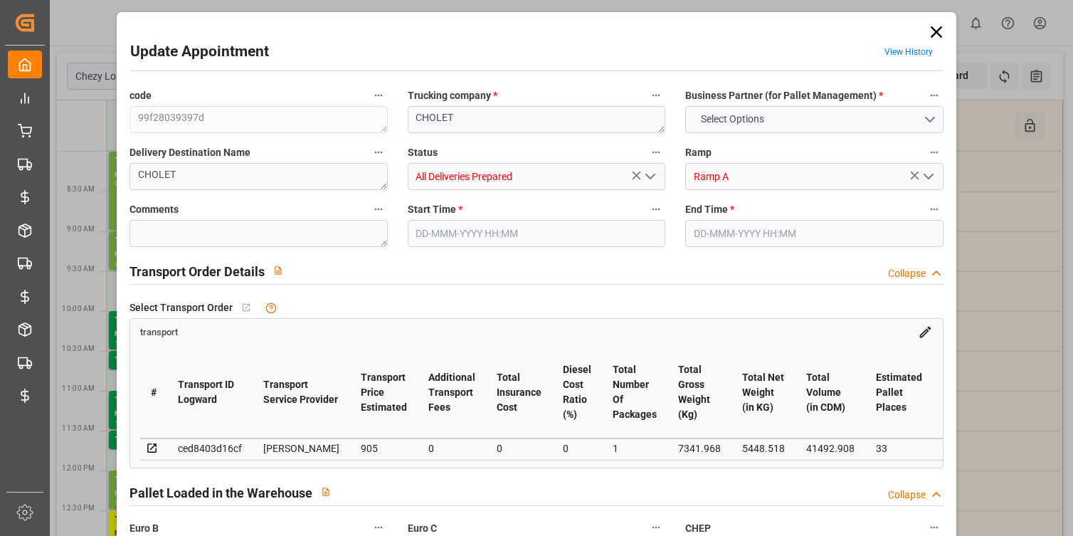
type input "20-Aug-2025 12:50"
type input "20-Aug-2025 11:52"
type input "26-Aug-2025"
type input "22-Aug-2025"
click at [571, 231] on input "22-Aug-2025 08:00" at bounding box center [537, 233] width 258 height 27
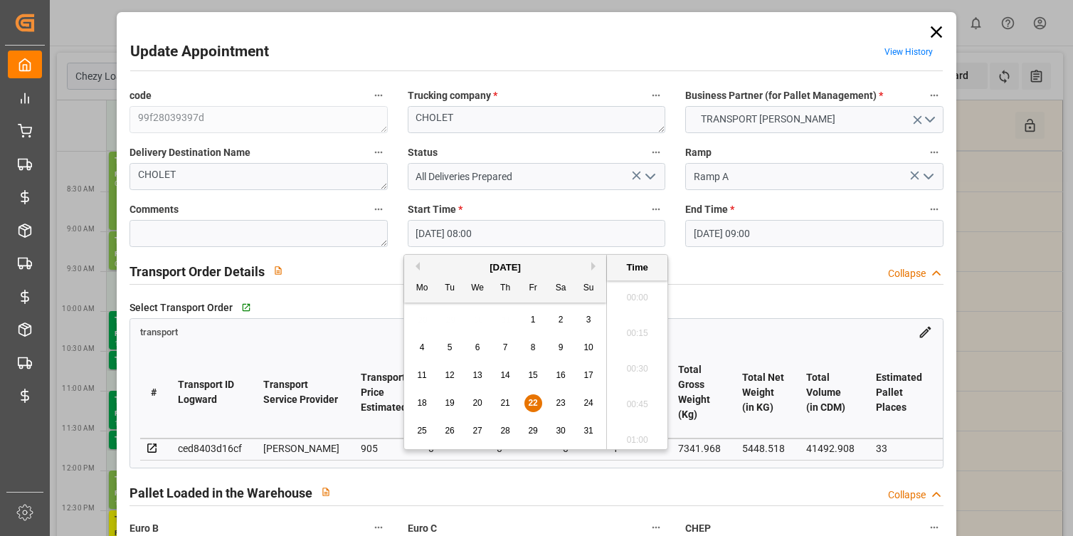
scroll to position [1071, 0]
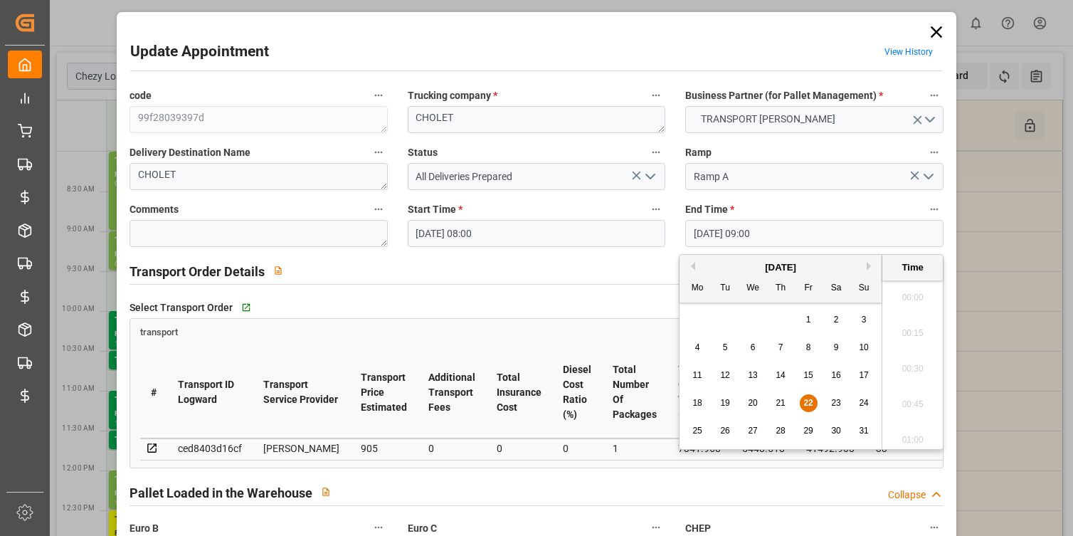
click at [753, 229] on input "22-Aug-2025 09:00" at bounding box center [814, 233] width 258 height 27
click at [930, 31] on icon at bounding box center [935, 31] width 11 height 11
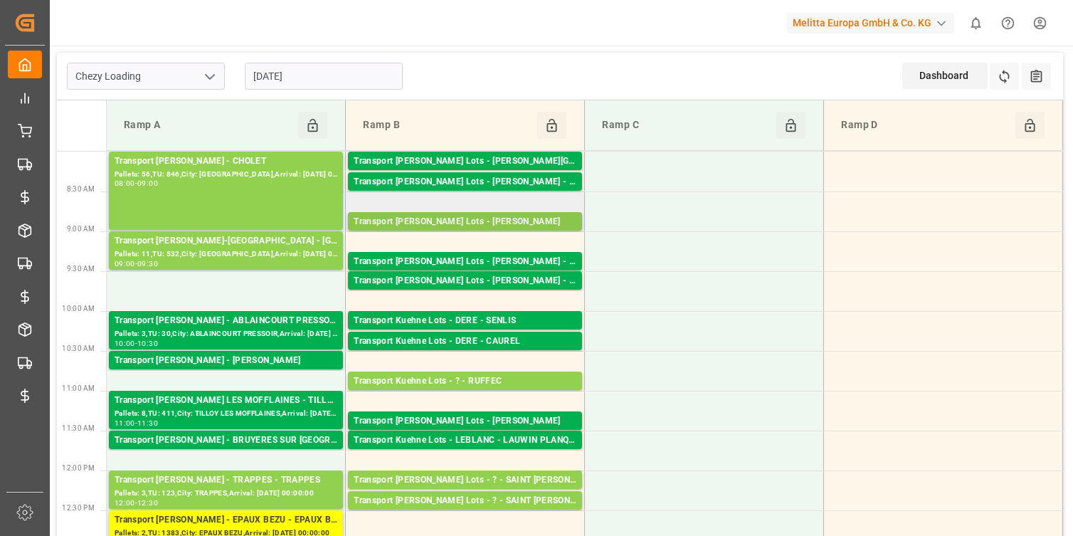
click at [516, 219] on div "Transport Kuehne Lots - ANTOINE - CARQUEFOU" at bounding box center [465, 222] width 223 height 14
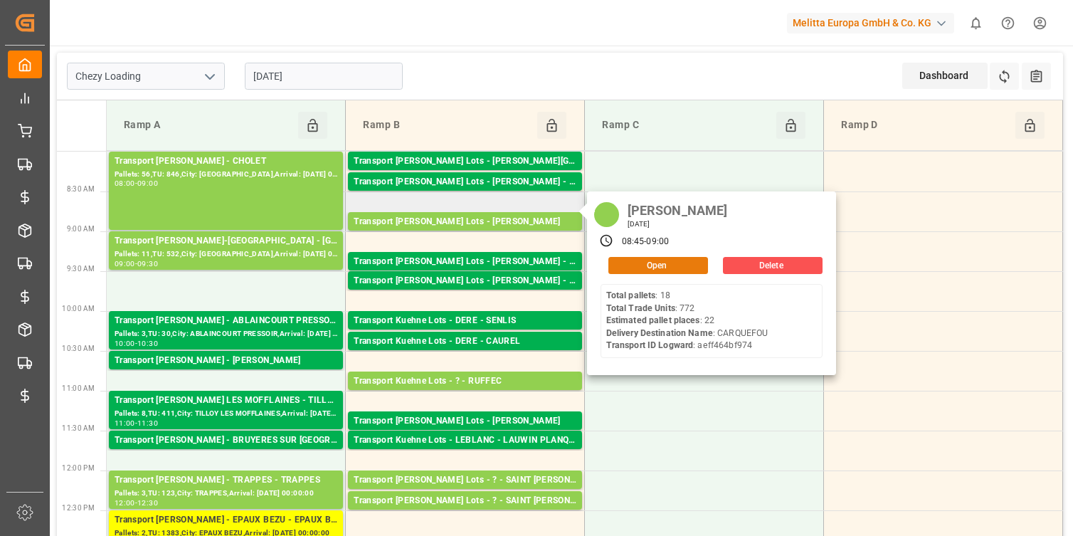
click at [656, 262] on button "Open" at bounding box center [658, 265] width 100 height 17
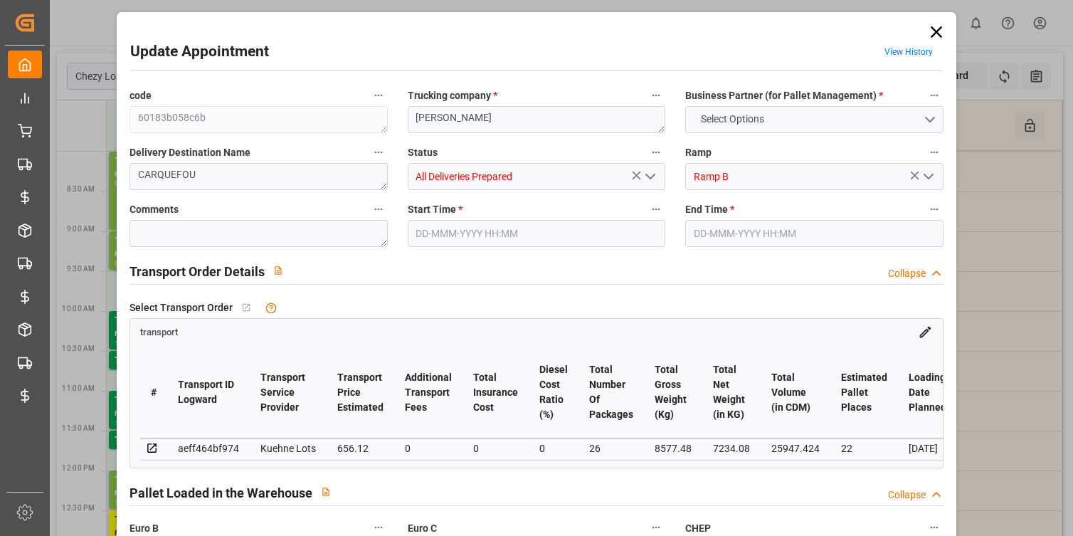
type input "22"
type input "656.12"
type input "0"
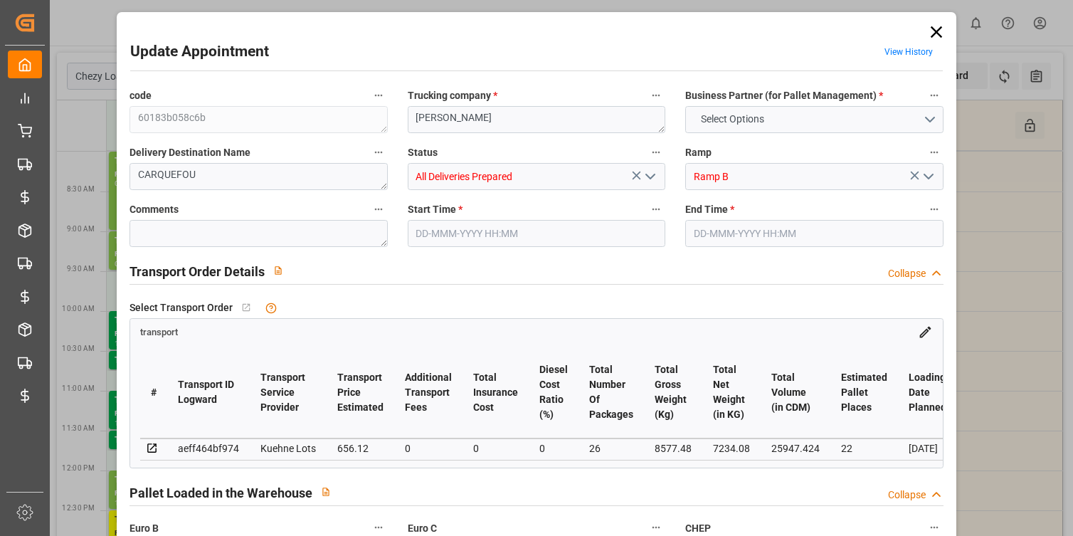
type input "656.12"
type input "0"
type input "26"
type input "7234.08"
type input "9657"
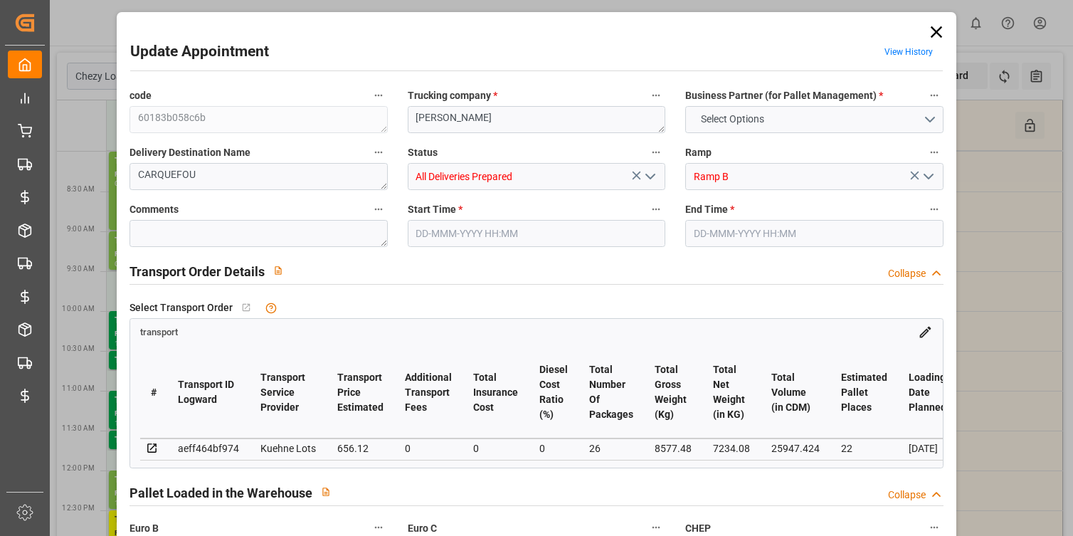
type input "25947.424"
type input "44"
type input "18"
type input "772"
type input "26"
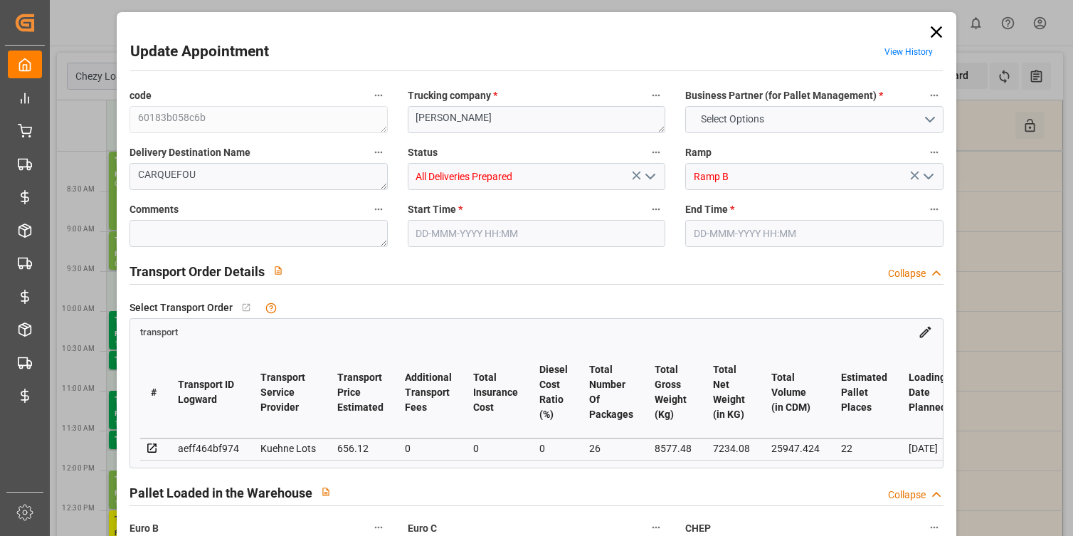
type input "101"
type input "8577.48"
type input "0"
type input "4710.8598"
type input "0"
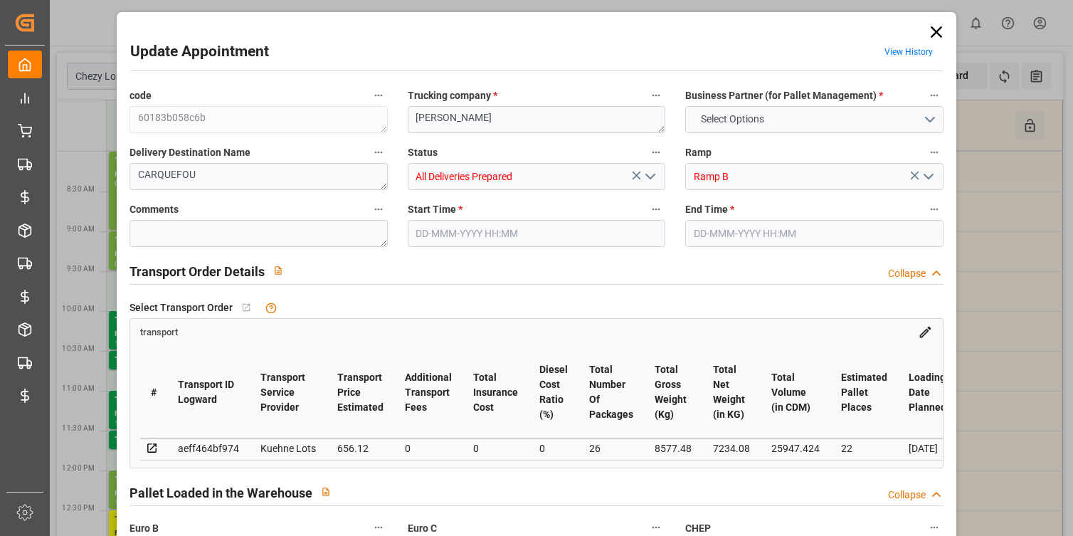
type input "0"
type input "21"
type input "35"
type input "22-Aug-2025 08:45"
type input "22-Aug-2025 09:00"
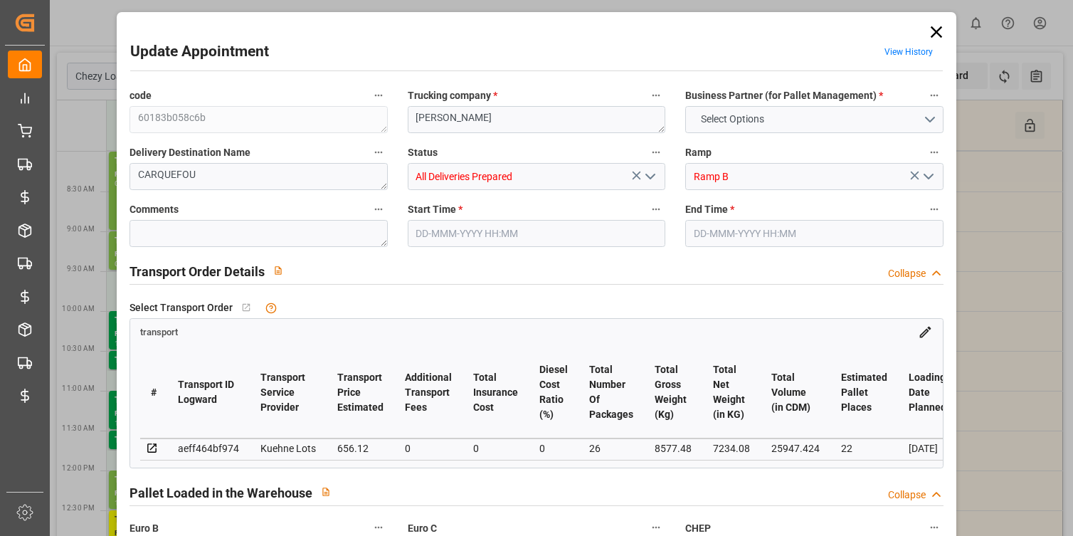
type input "19-Aug-2025 11:08"
type input "19-Aug-2025 11:27"
type input "25-Aug-2025"
type input "21-Aug-2025"
type input "22-Aug-2025"
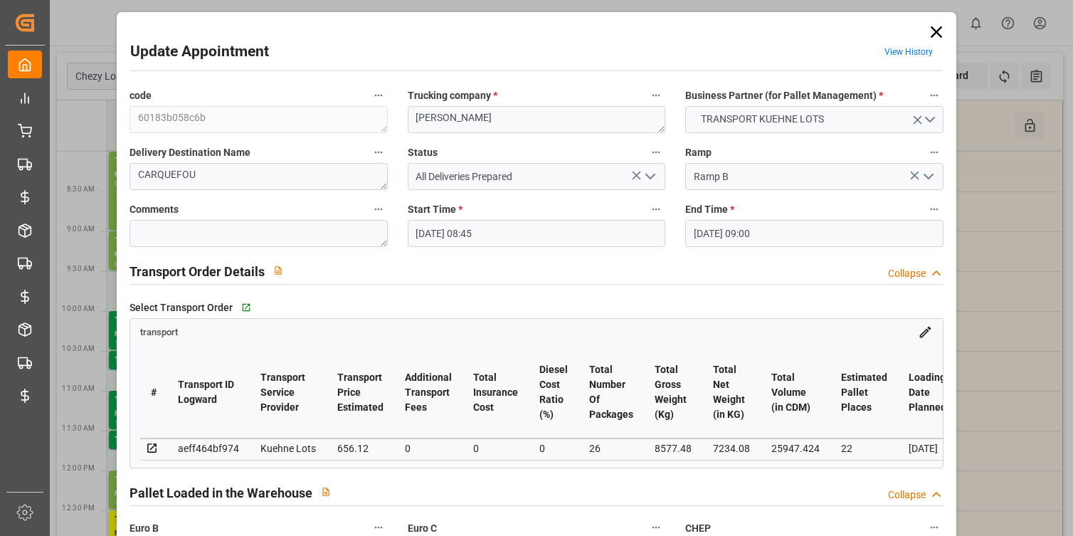
click at [931, 28] on icon at bounding box center [935, 31] width 11 height 11
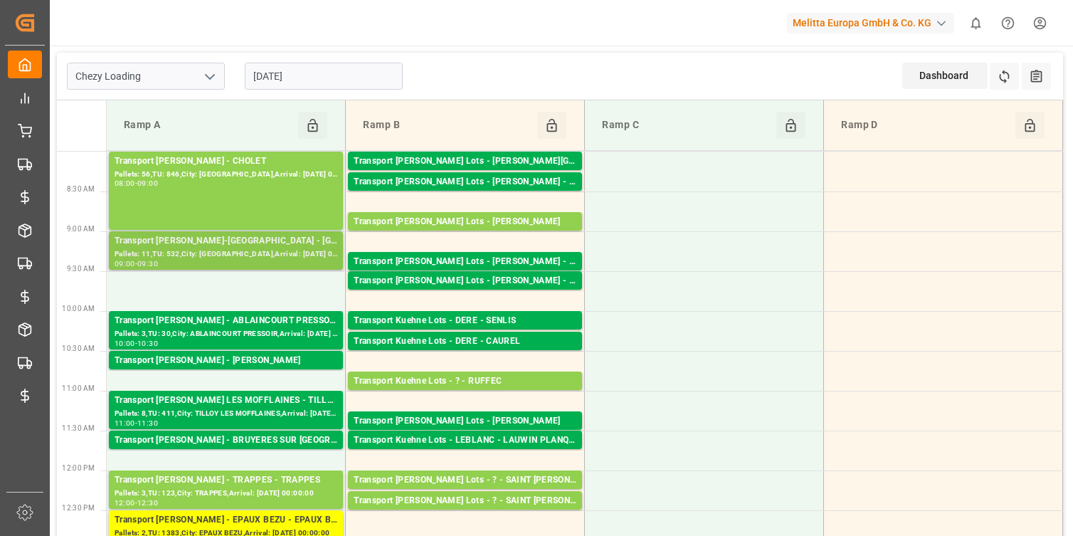
click at [259, 249] on div "Pallets: 11,TU: 532,City: VILLETTE-DANTHON,Arrival: 2025-08-26 00:00:00" at bounding box center [226, 254] width 223 height 12
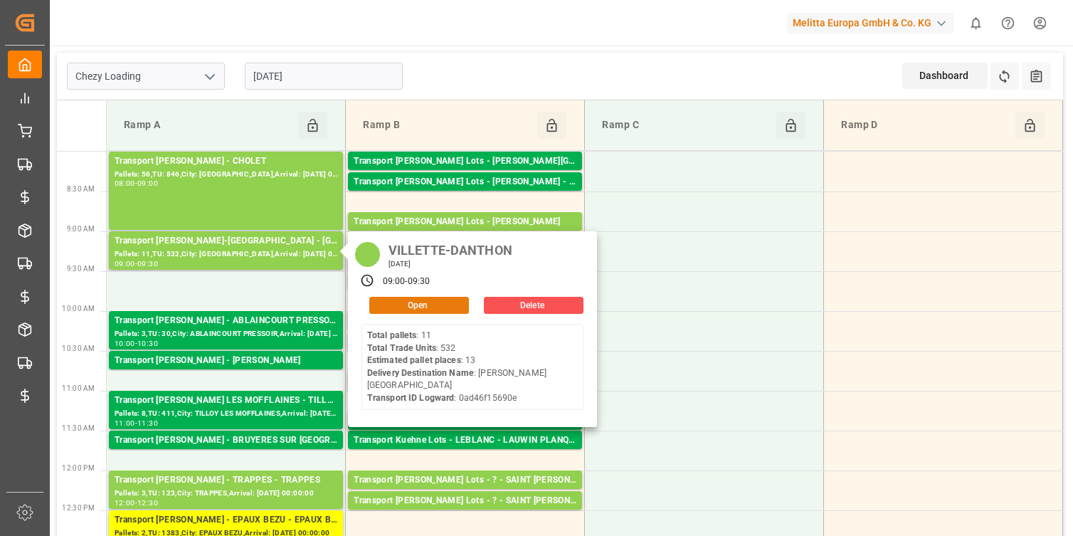
click at [395, 302] on button "Open" at bounding box center [419, 305] width 100 height 17
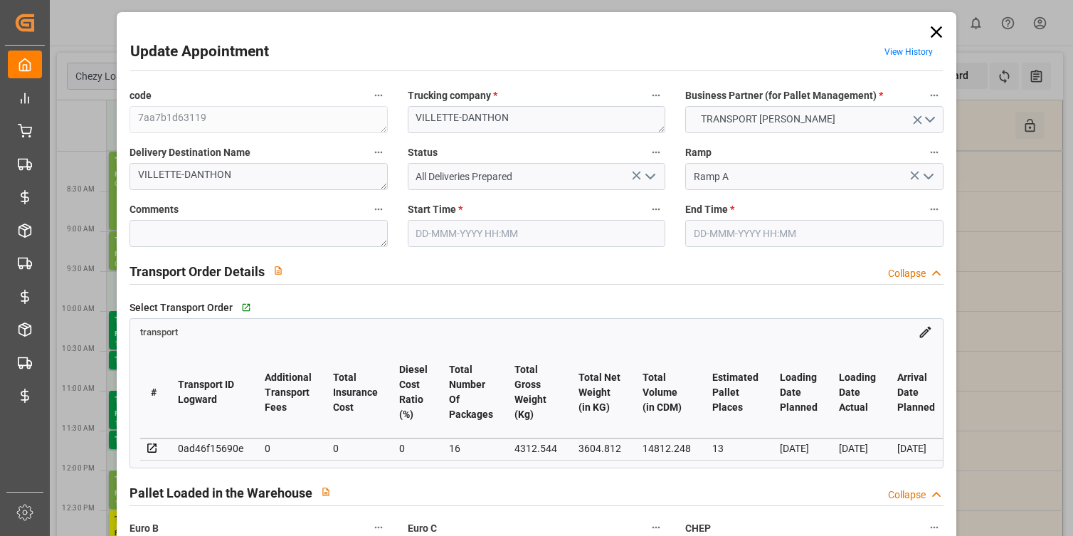
type input "22-Aug-2025 09:00"
type input "22-Aug-2025 09:30"
type input "19-Aug-2025 13:04"
type input "19-Aug-2025 12:00"
type input "26-Aug-2025"
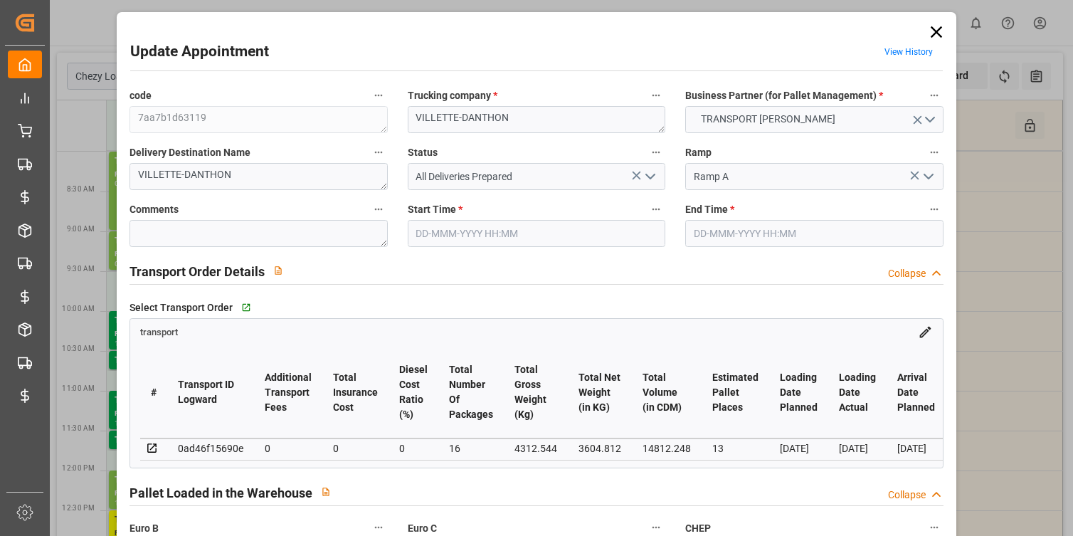
type input "22-Aug-2025"
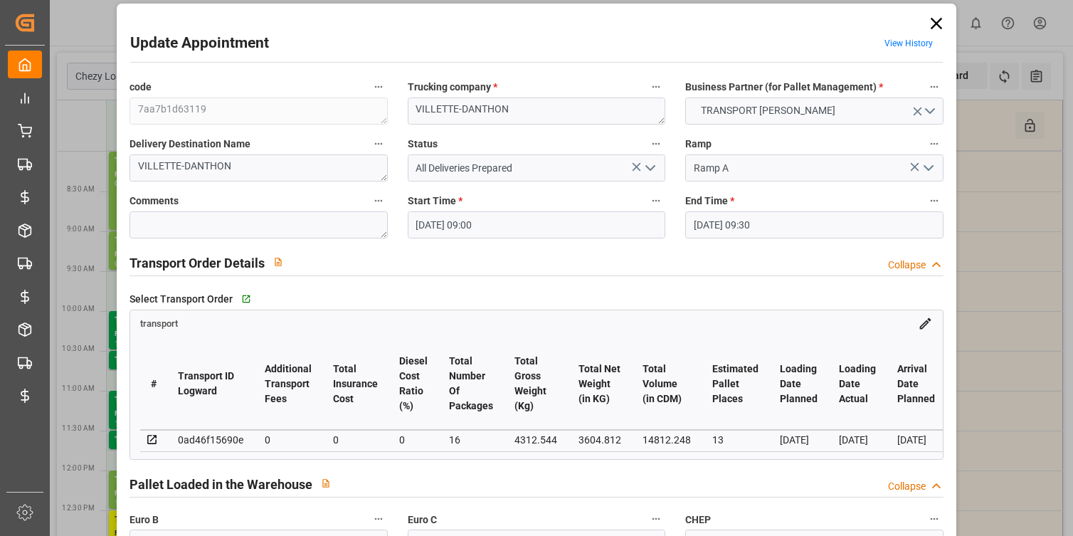
scroll to position [0, 0]
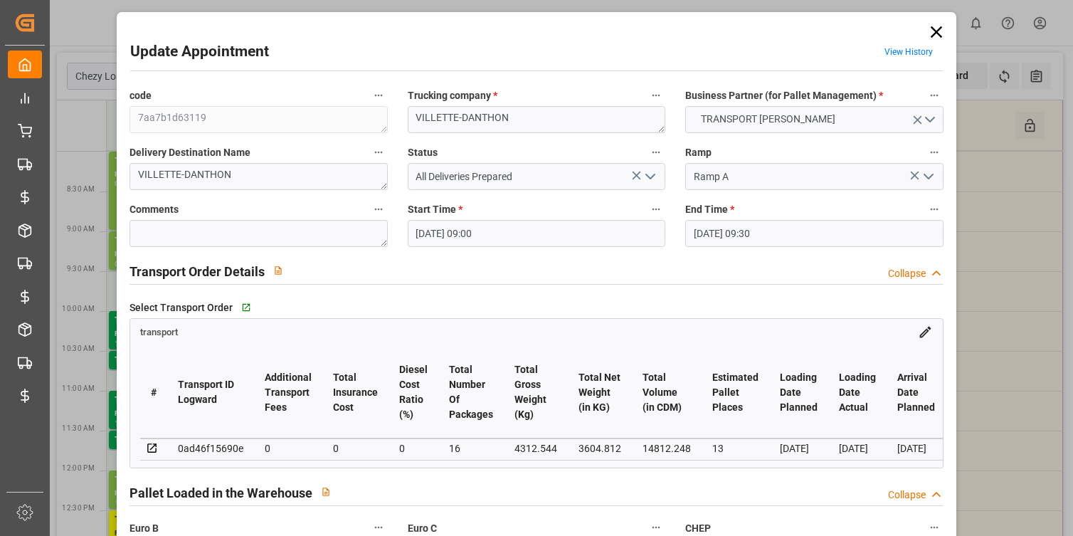
click at [538, 232] on input "22-Aug-2025 09:00" at bounding box center [537, 233] width 258 height 27
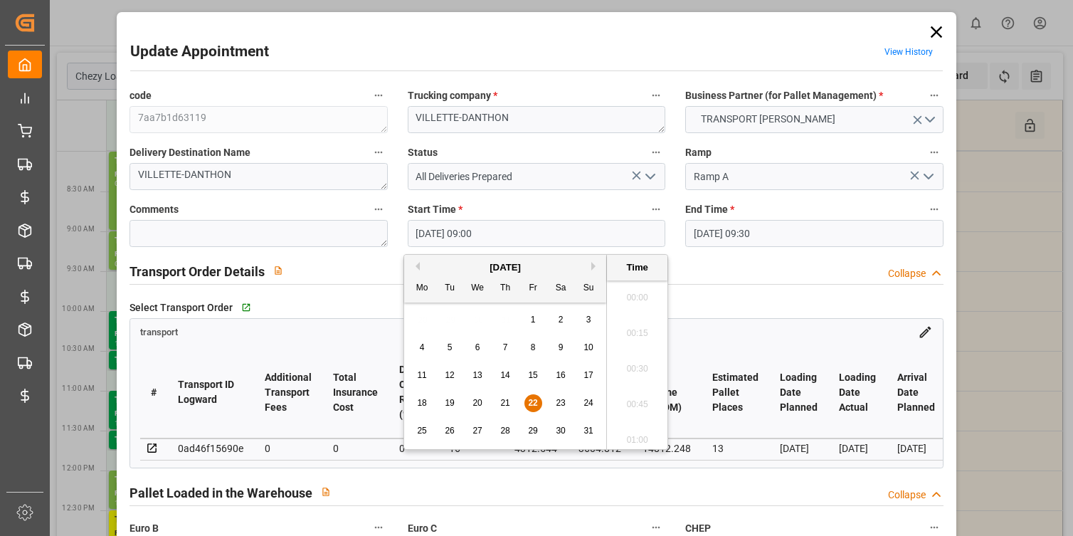
scroll to position [1213, 0]
click at [719, 230] on input "22-Aug-2025 09:30" at bounding box center [814, 233] width 258 height 27
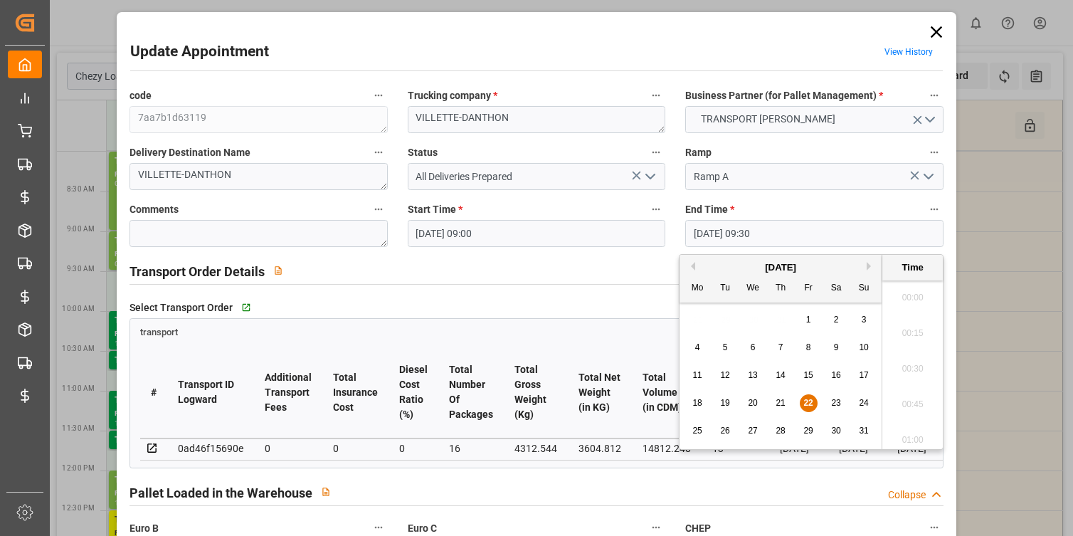
scroll to position [1285, 0]
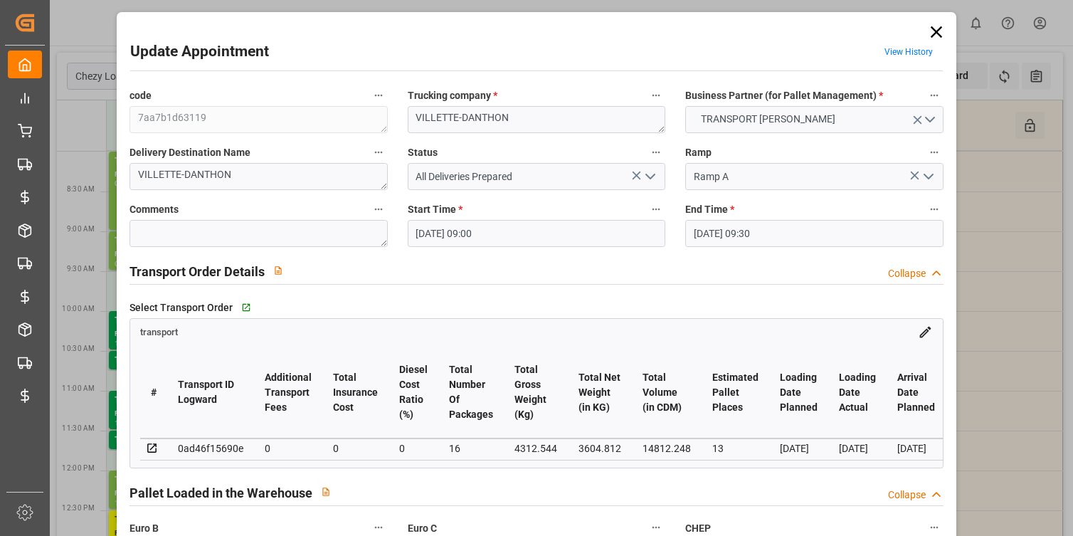
click at [625, 255] on div "Transport Order Details Collapse" at bounding box center [536, 272] width 834 height 41
click at [928, 26] on icon at bounding box center [936, 32] width 20 height 20
